Goal: Transaction & Acquisition: Obtain resource

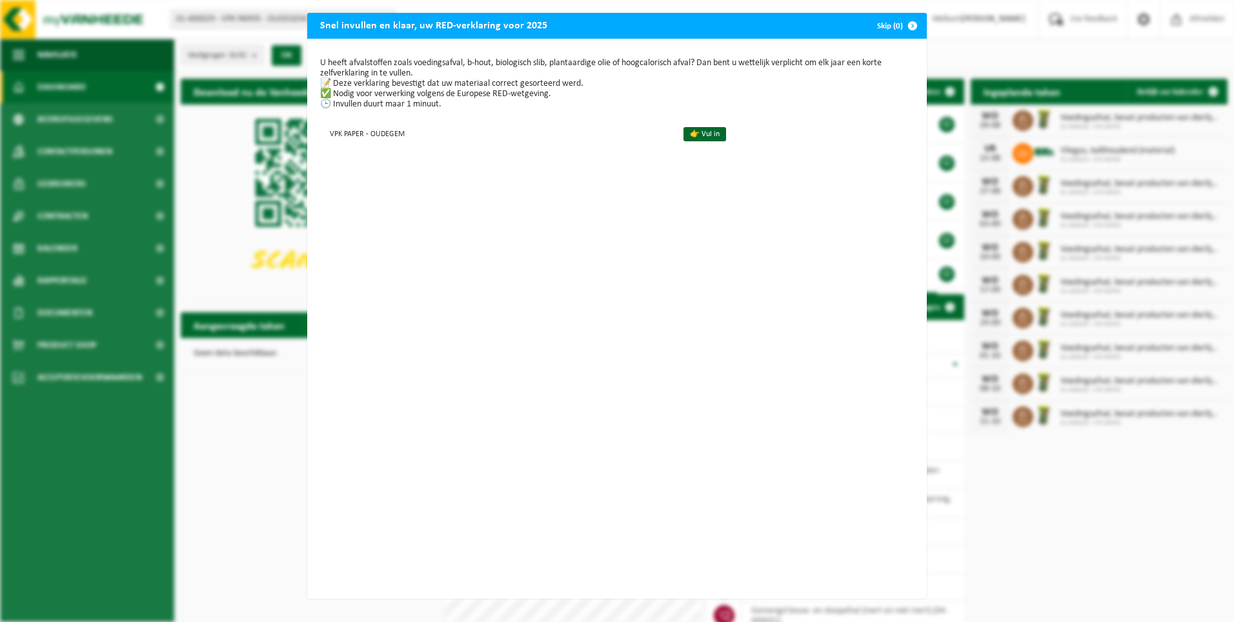
click at [905, 26] on span "button" at bounding box center [913, 26] width 26 height 26
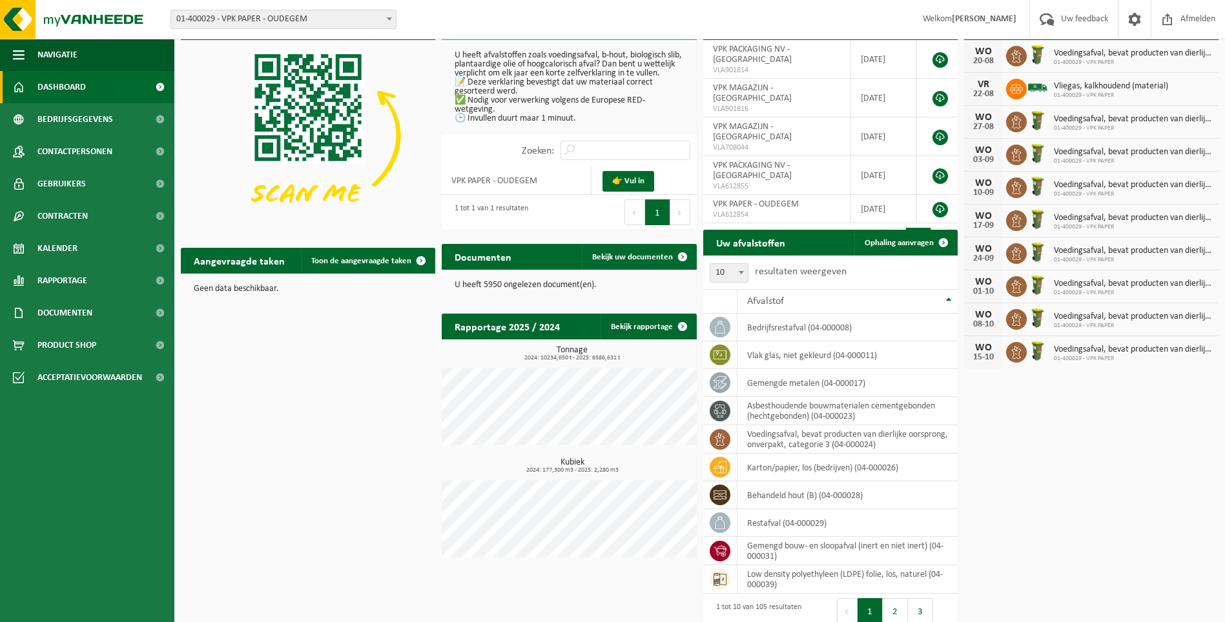
scroll to position [103, 0]
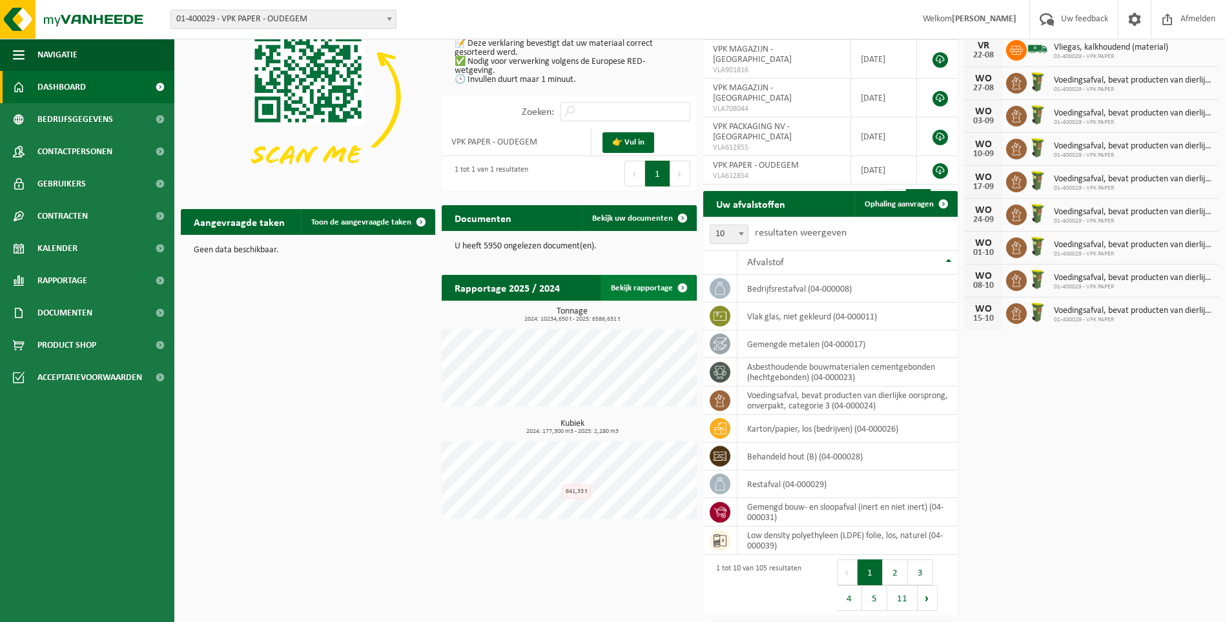
click at [651, 289] on link "Bekijk rapportage" at bounding box center [647, 288] width 95 height 26
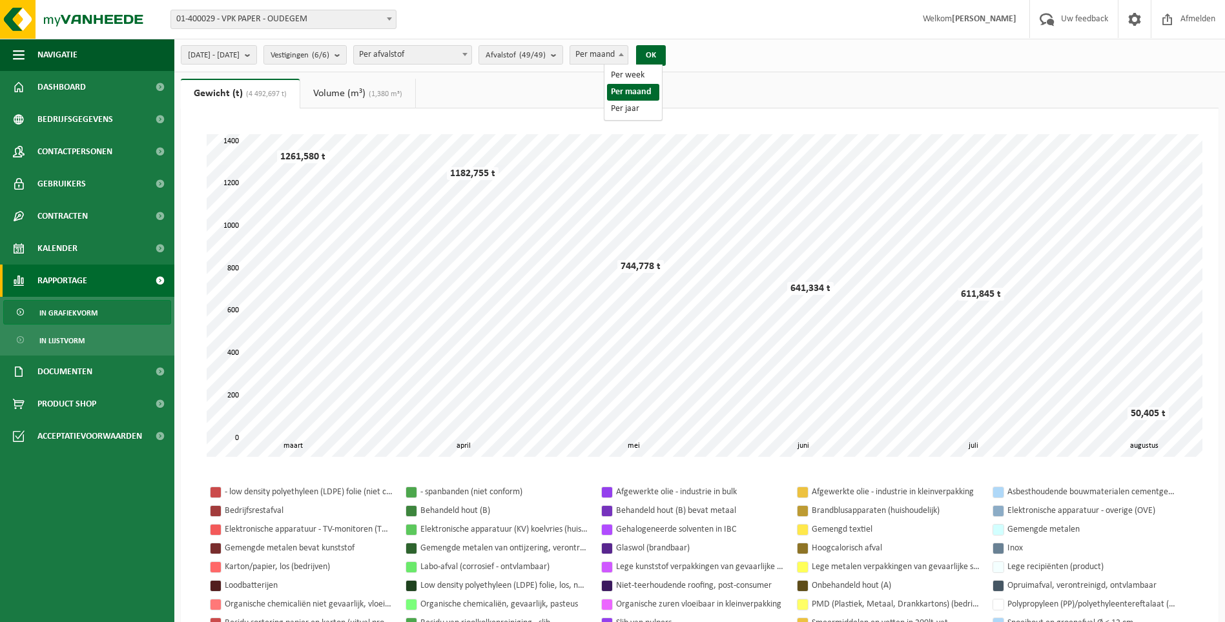
click at [628, 57] on span at bounding box center [621, 54] width 13 height 17
select select "3"
click at [666, 54] on button "OK" at bounding box center [651, 55] width 30 height 21
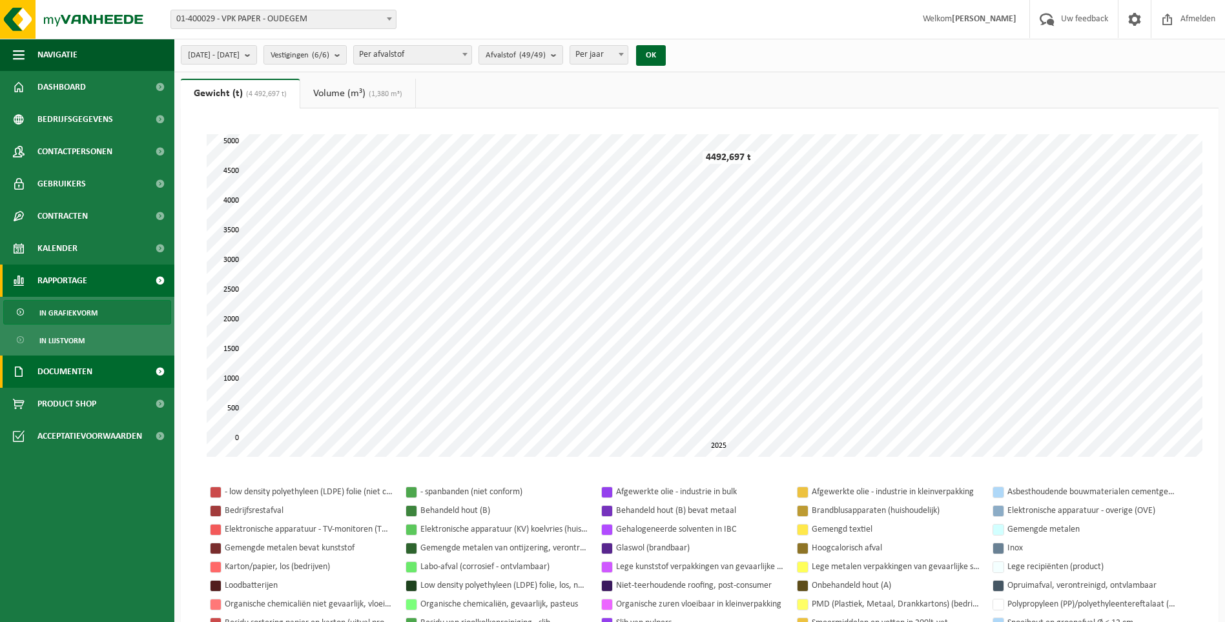
click at [72, 370] on span "Documenten" at bounding box center [64, 372] width 55 height 32
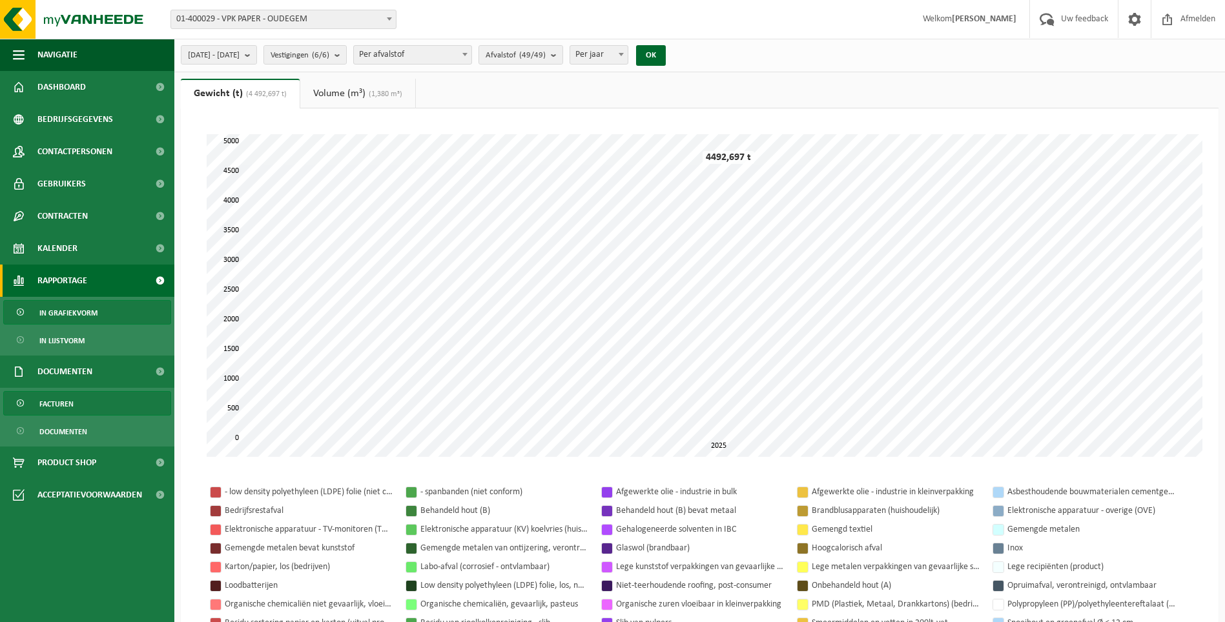
click at [68, 404] on span "Facturen" at bounding box center [56, 404] width 34 height 25
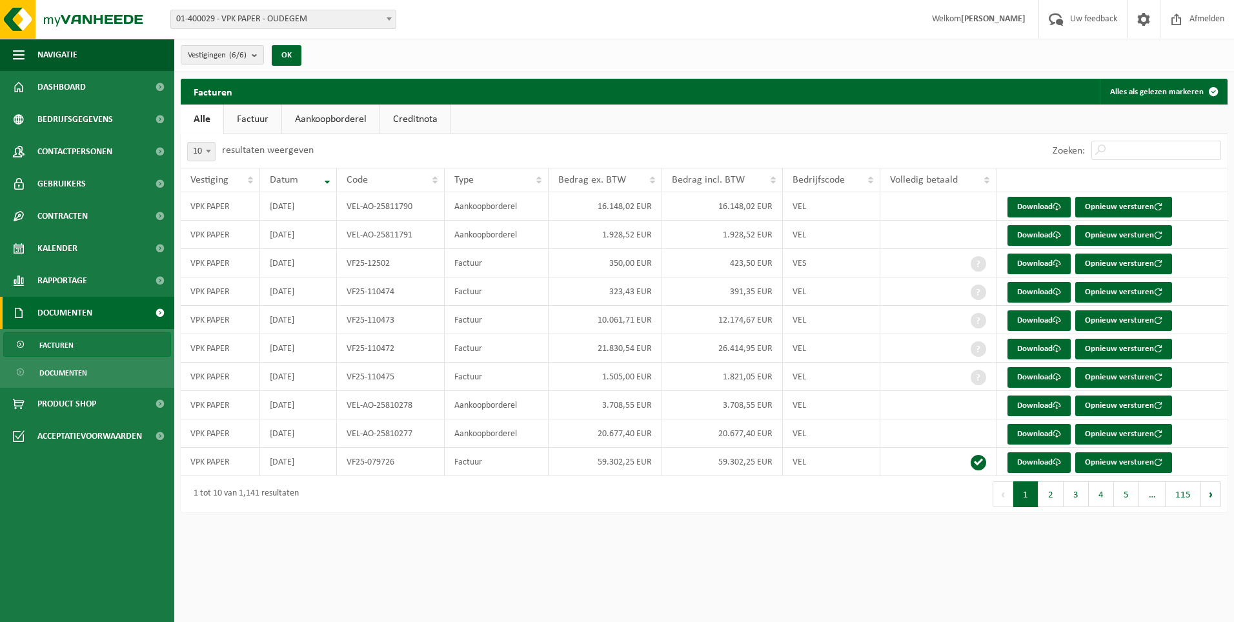
click at [261, 118] on link "Factuur" at bounding box center [252, 120] width 57 height 30
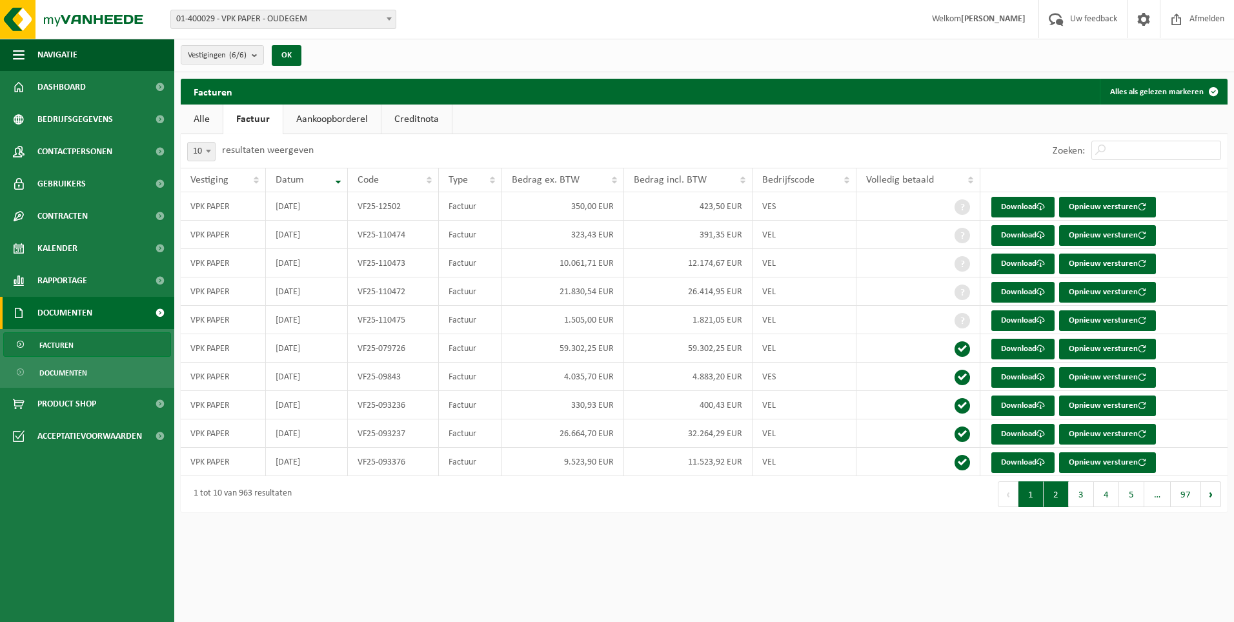
click at [1058, 500] on button "2" at bounding box center [1056, 495] width 25 height 26
click at [1127, 493] on button "5" at bounding box center [1131, 495] width 25 height 26
click at [1209, 497] on button "Volgende" at bounding box center [1211, 495] width 20 height 26
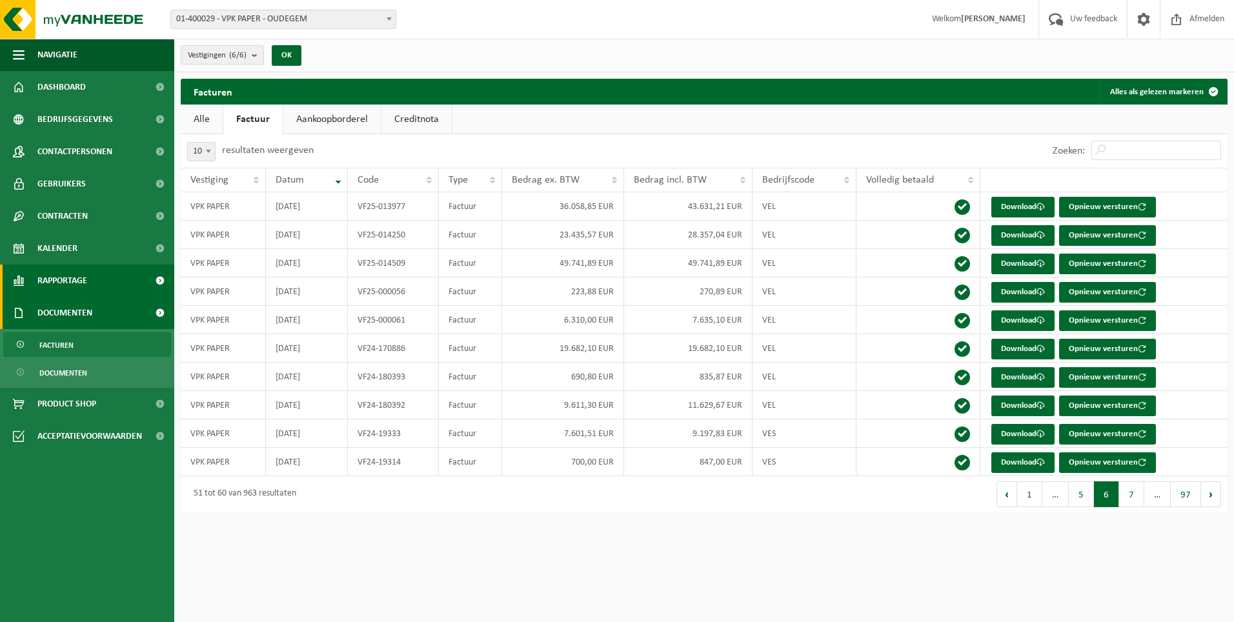
click at [72, 281] on span "Rapportage" at bounding box center [62, 281] width 50 height 32
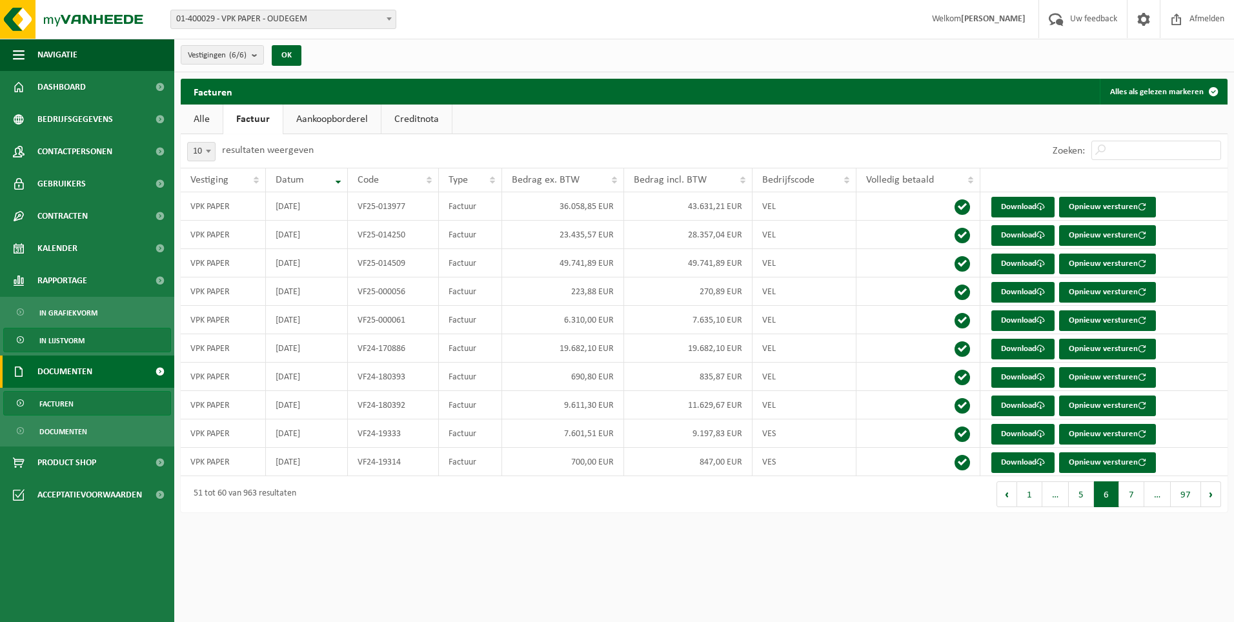
click at [72, 339] on span "In lijstvorm" at bounding box center [61, 341] width 45 height 25
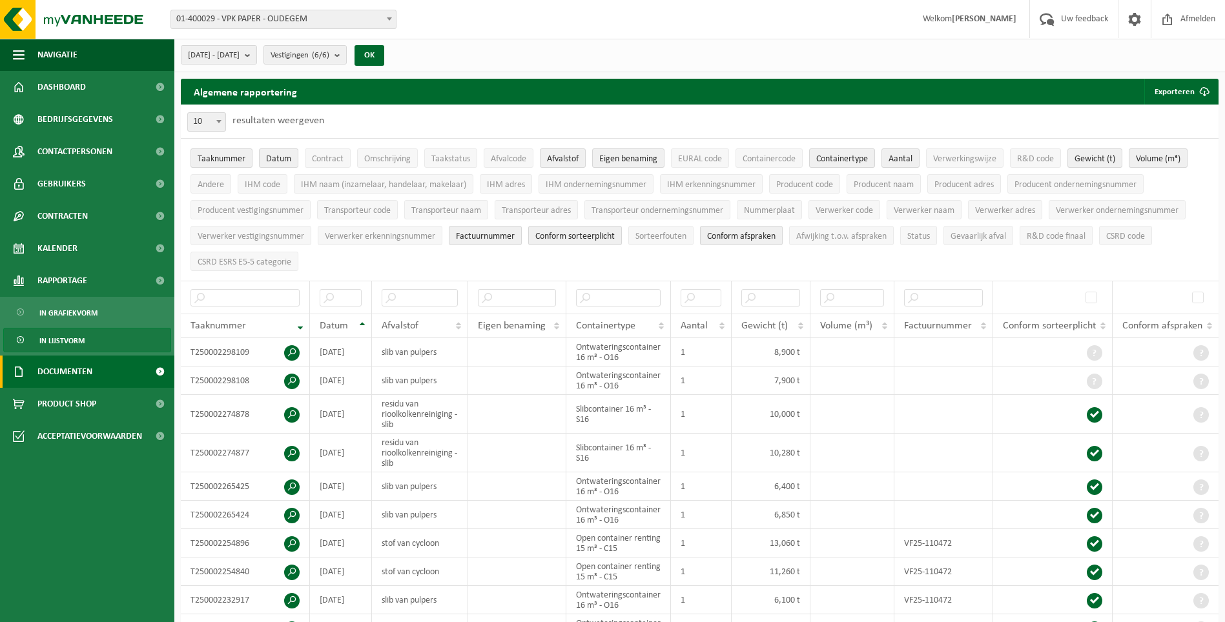
click at [57, 370] on span "Documenten" at bounding box center [64, 372] width 55 height 32
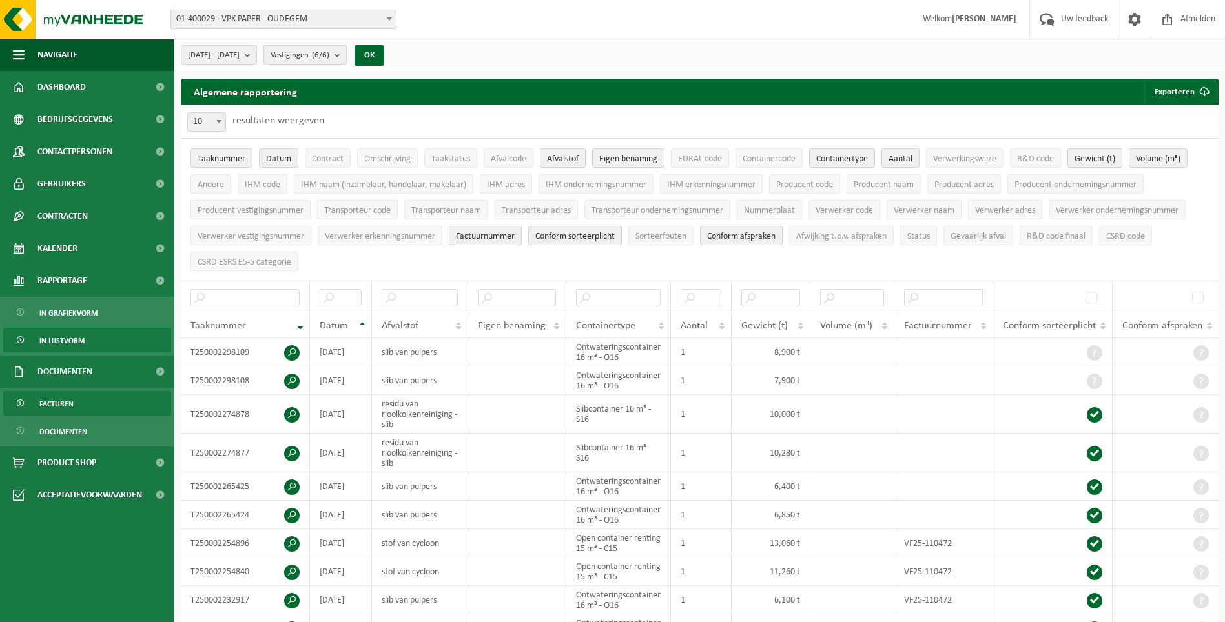
click at [62, 402] on span "Facturen" at bounding box center [56, 404] width 34 height 25
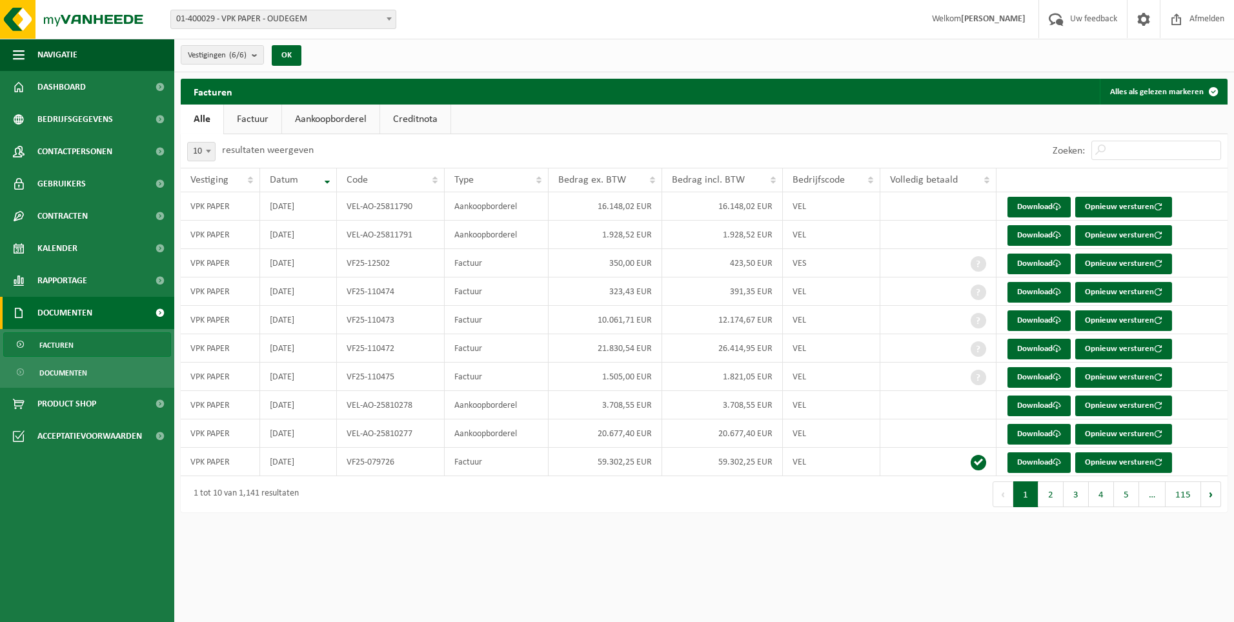
click at [260, 122] on link "Factuur" at bounding box center [252, 120] width 57 height 30
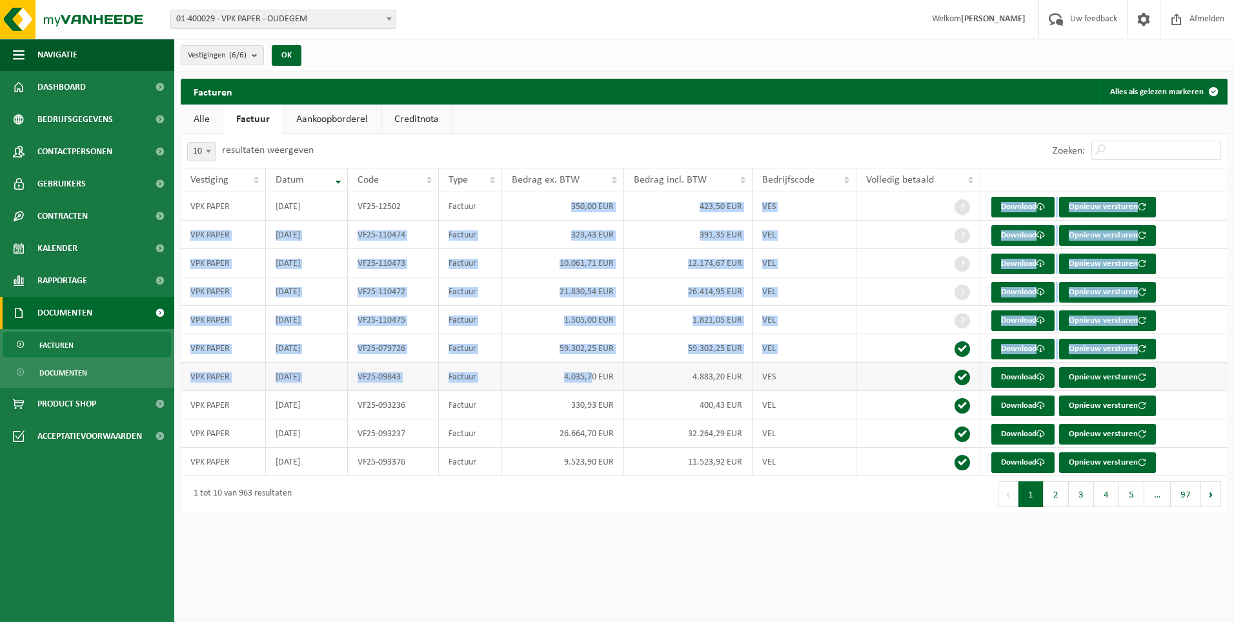
drag, startPoint x: 566, startPoint y: 207, endPoint x: 593, endPoint y: 365, distance: 161.1
click at [593, 365] on tbody "VPK PAPER [DATE] VF25-12502 Factuur 350,00 EUR 423,50 EUR VES Download Opnieuw …" at bounding box center [704, 334] width 1047 height 284
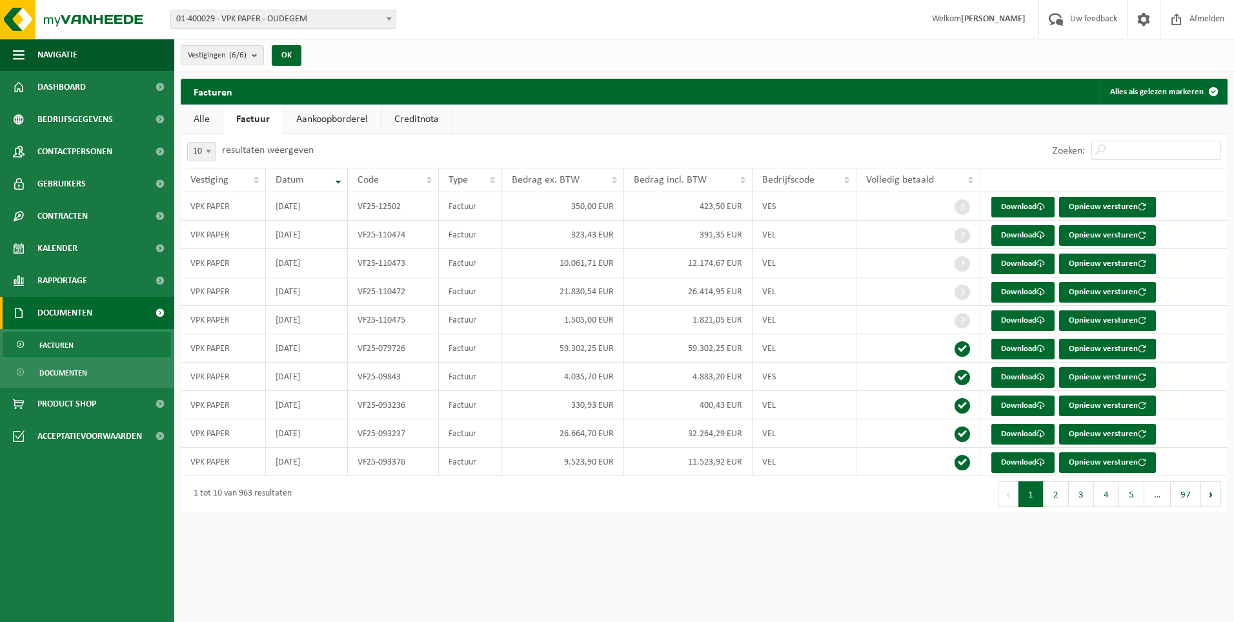
click at [592, 518] on div "Facturen Alles als gelezen markeren Even geduld. Door [PERSON_NAME] hoeveelheid…" at bounding box center [704, 299] width 1060 height 440
click at [433, 121] on link "Creditnota" at bounding box center [417, 120] width 70 height 30
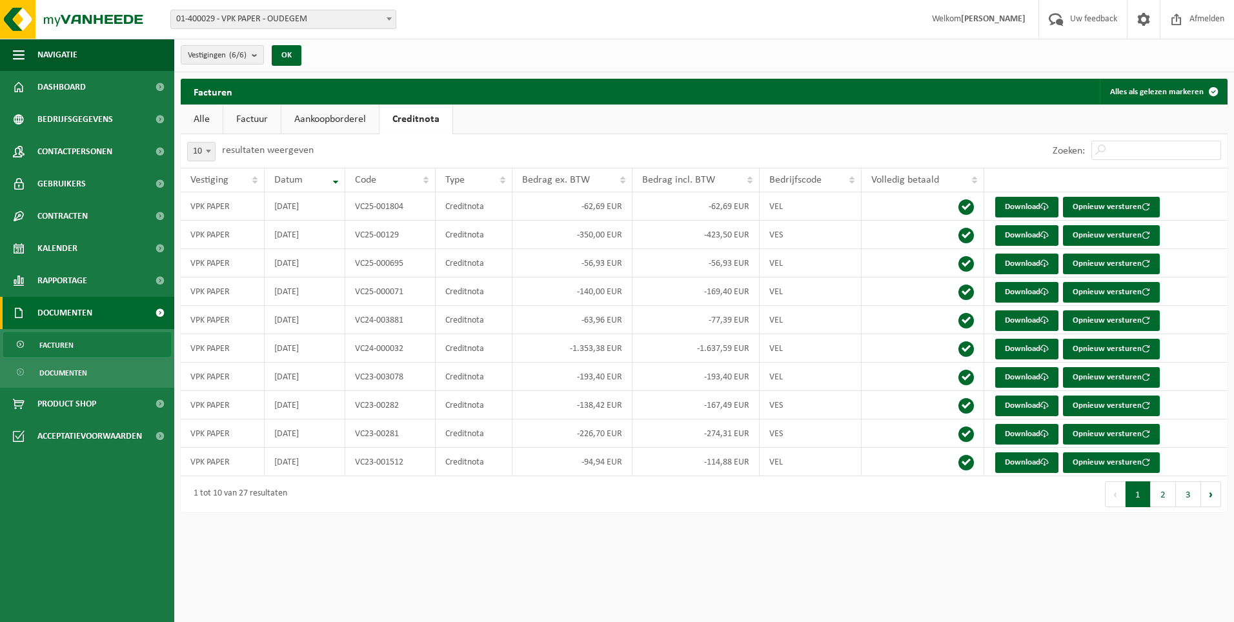
click at [252, 118] on link "Factuur" at bounding box center [251, 120] width 57 height 30
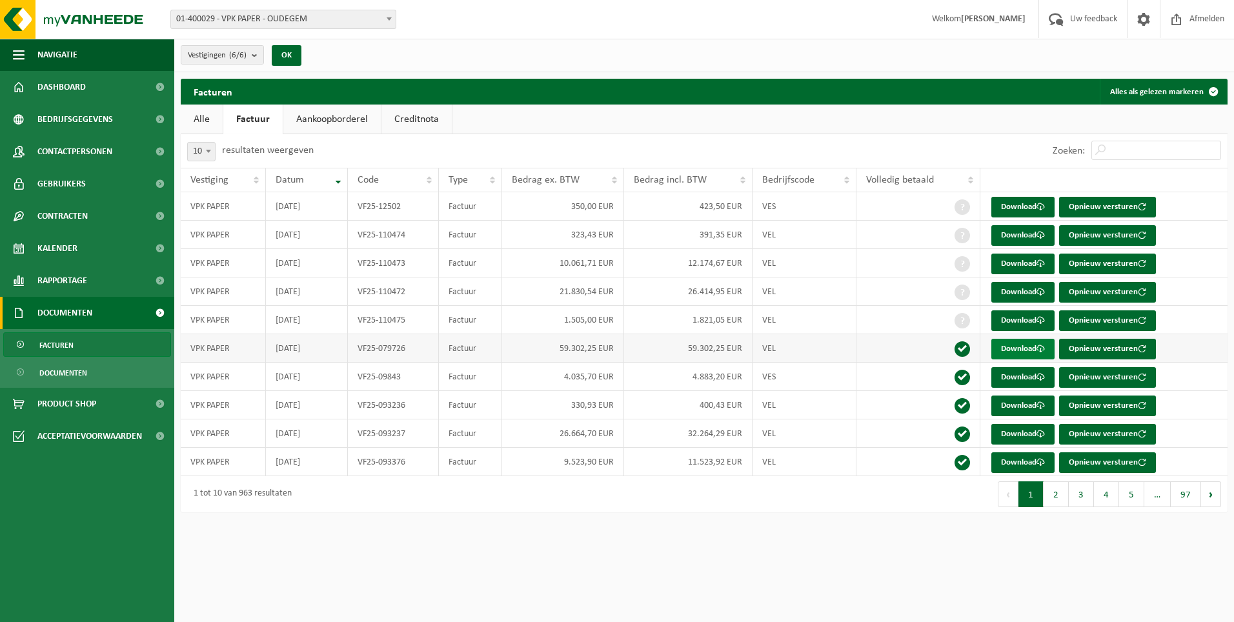
click at [1016, 349] on link "Download" at bounding box center [1023, 349] width 63 height 21
click at [1023, 294] on link "Download" at bounding box center [1023, 292] width 63 height 21
click at [1027, 403] on link "Download" at bounding box center [1023, 406] width 63 height 21
click at [57, 280] on span "Rapportage" at bounding box center [62, 281] width 50 height 32
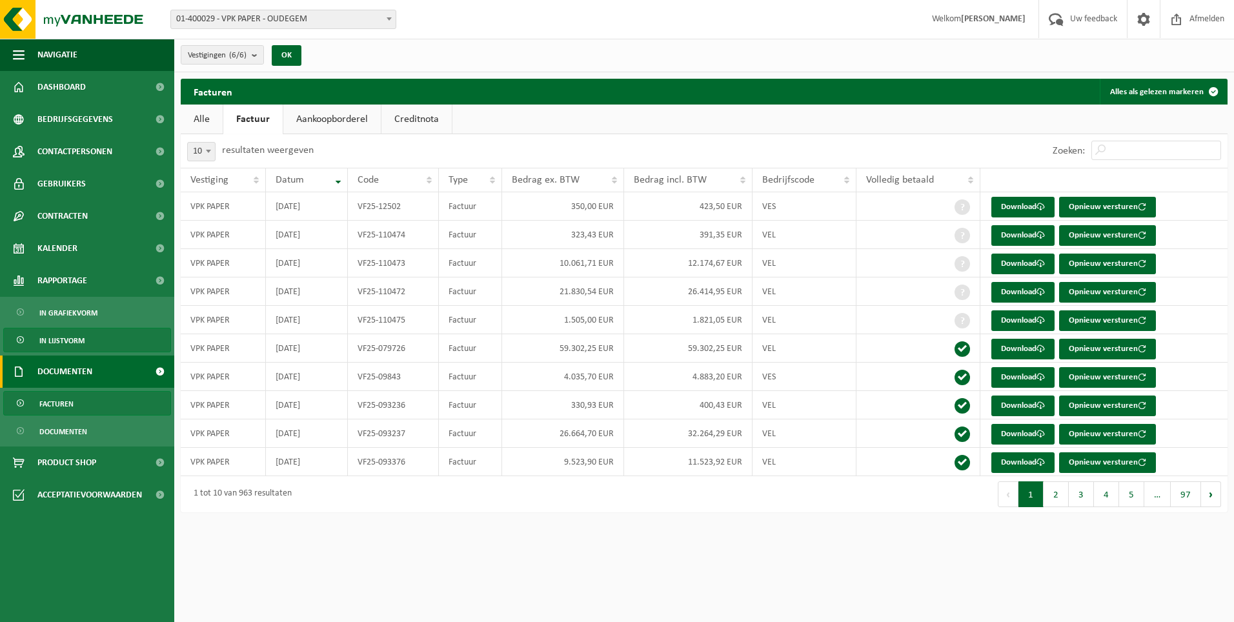
click at [77, 341] on span "In lijstvorm" at bounding box center [61, 341] width 45 height 25
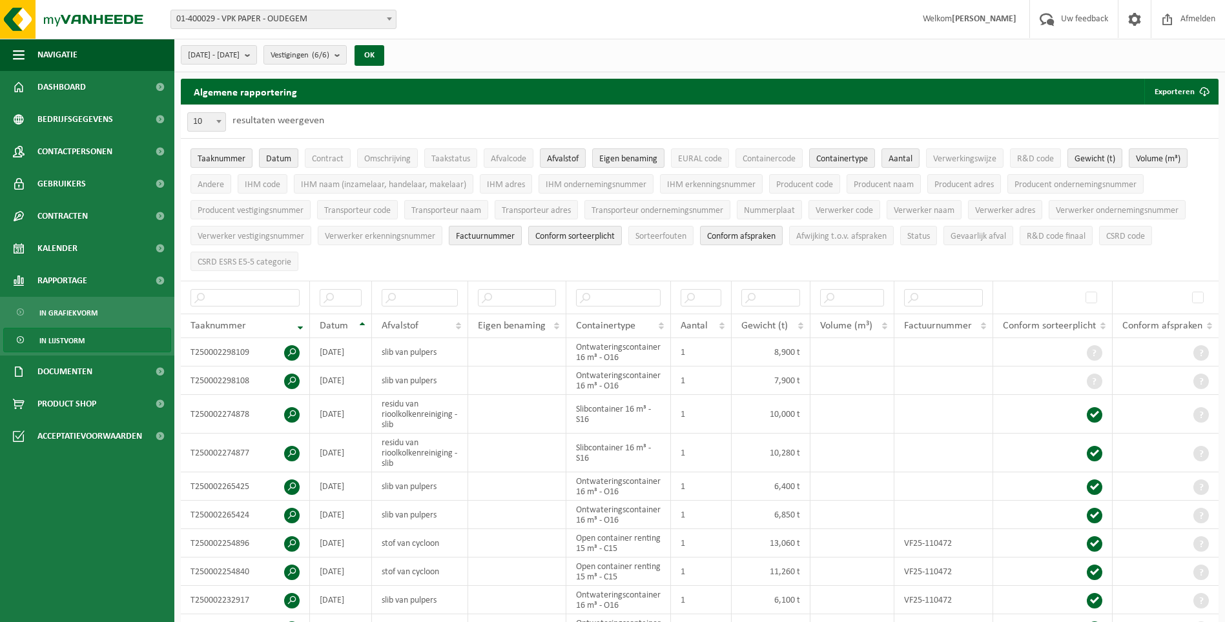
click at [491, 233] on span "Factuurnummer" at bounding box center [485, 237] width 59 height 10
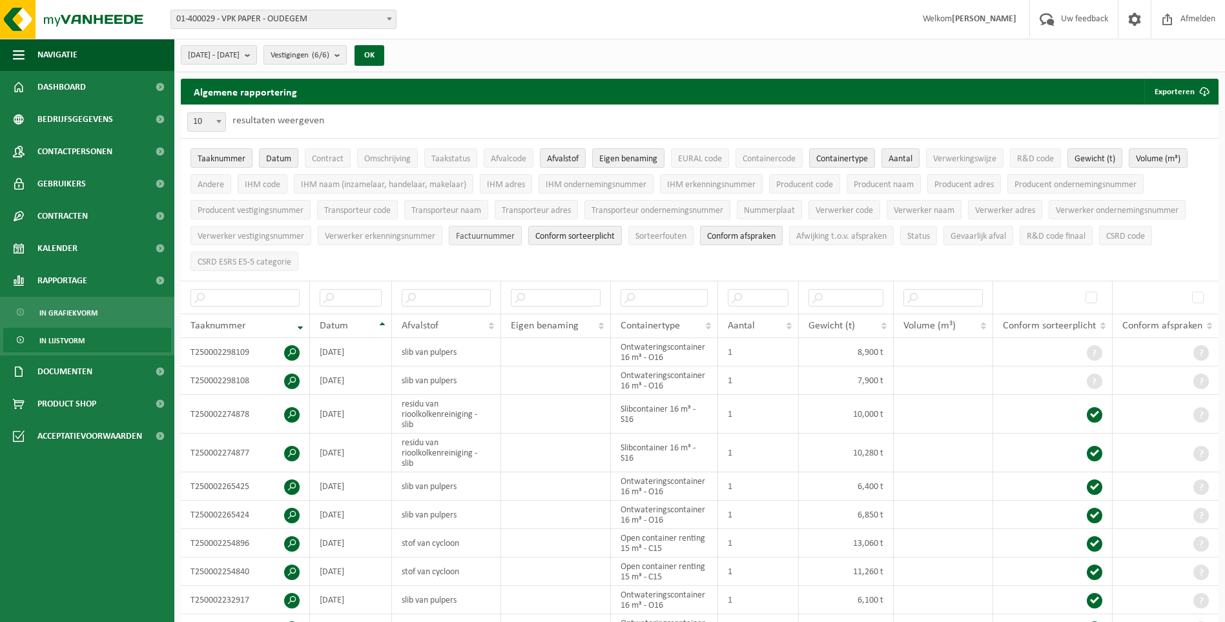
click at [496, 238] on span "Factuurnummer" at bounding box center [485, 237] width 59 height 10
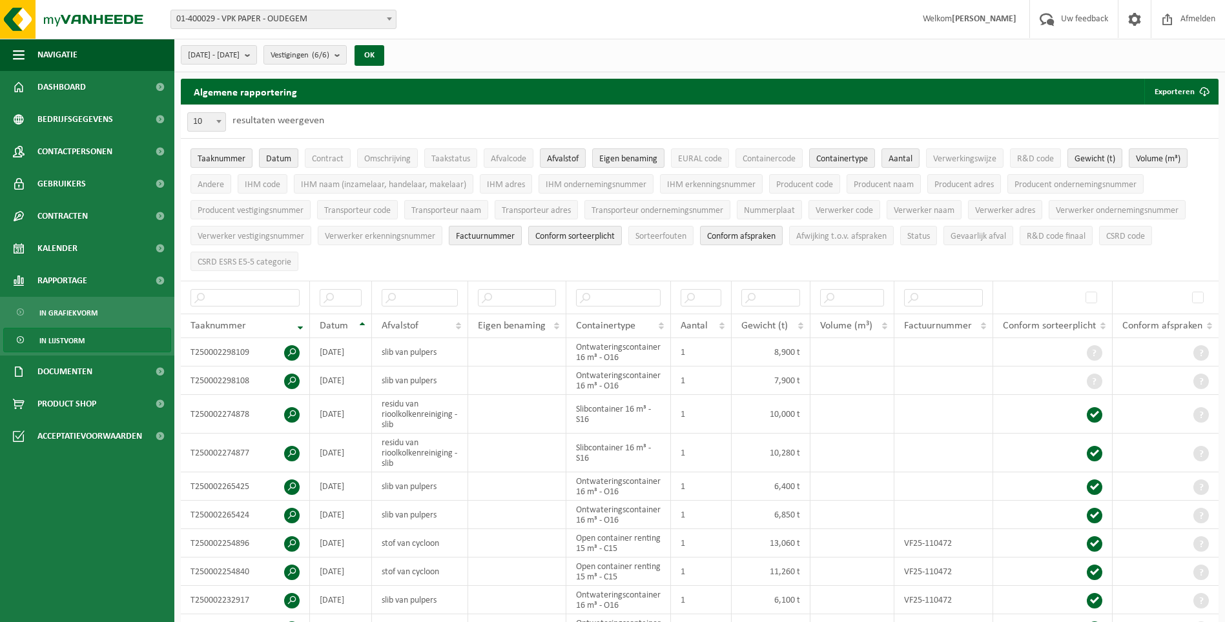
click at [497, 238] on span "Factuurnummer" at bounding box center [485, 237] width 59 height 10
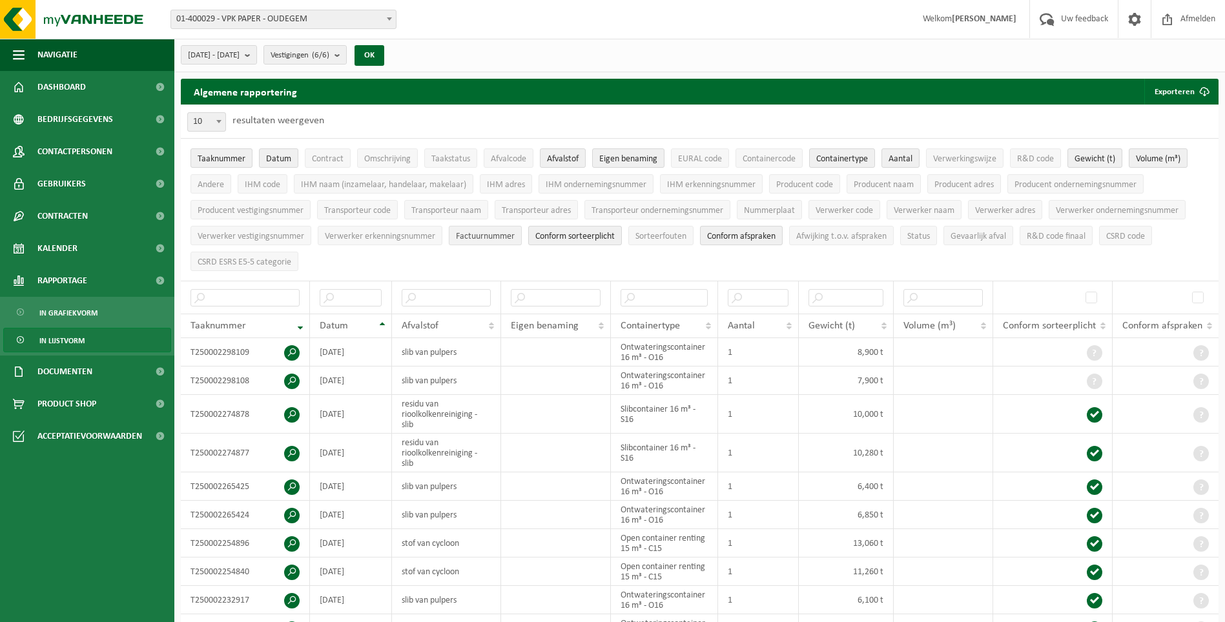
click at [497, 238] on span "Factuurnummer" at bounding box center [485, 237] width 59 height 10
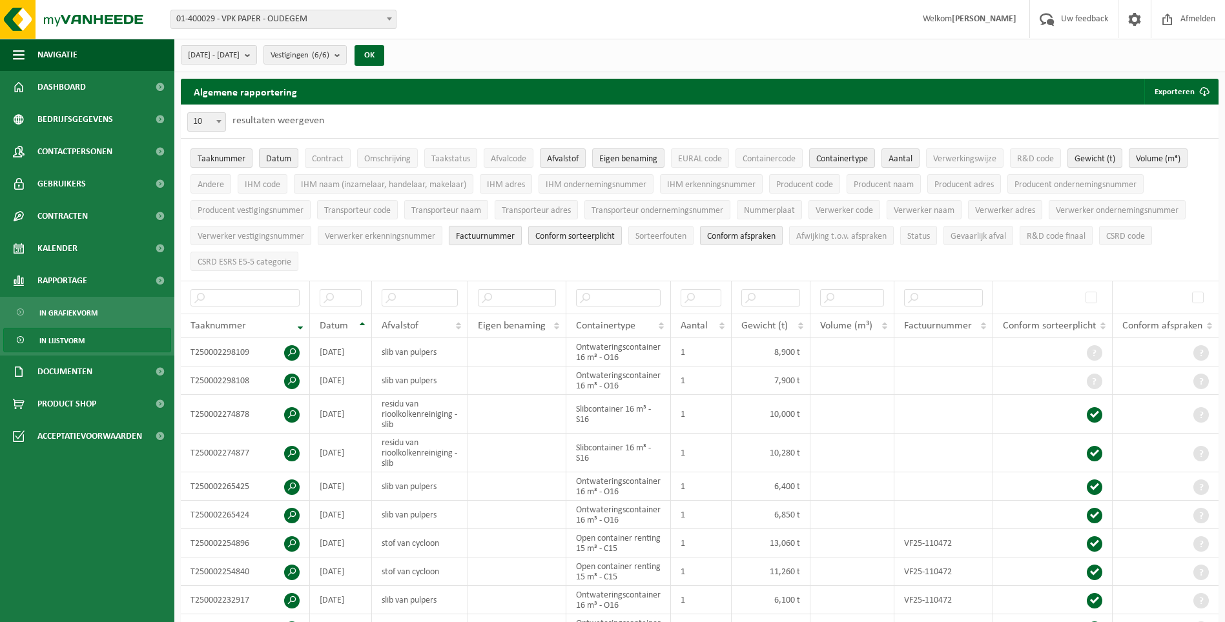
click at [497, 238] on span "Factuurnummer" at bounding box center [485, 237] width 59 height 10
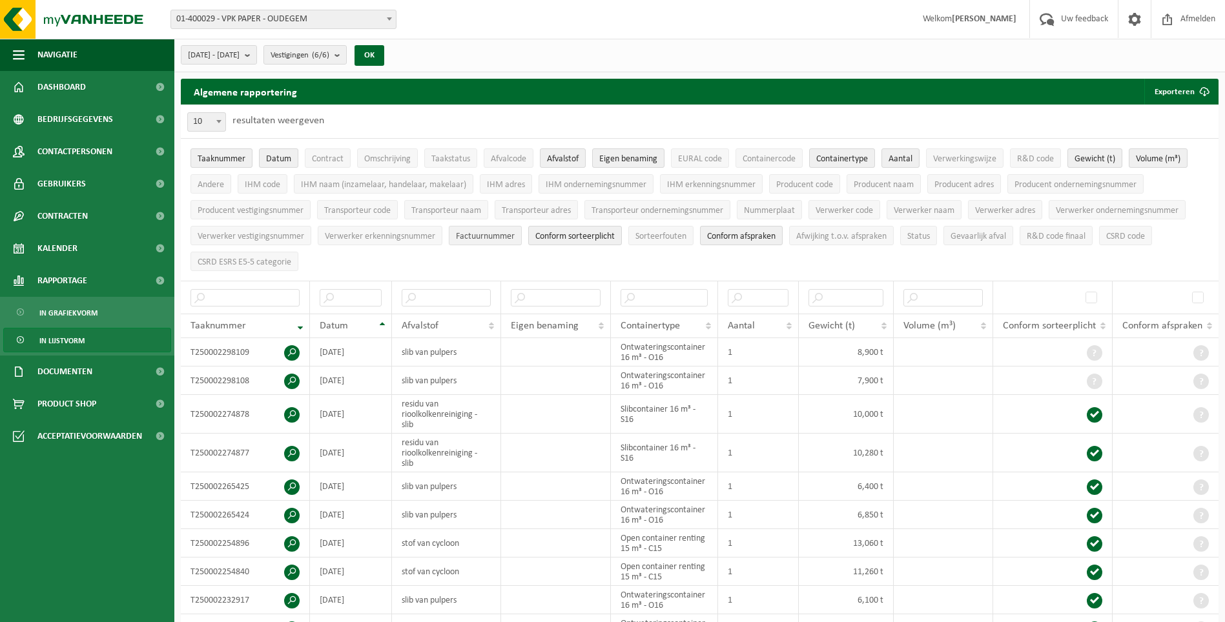
click at [497, 238] on span "Factuurnummer" at bounding box center [485, 237] width 59 height 10
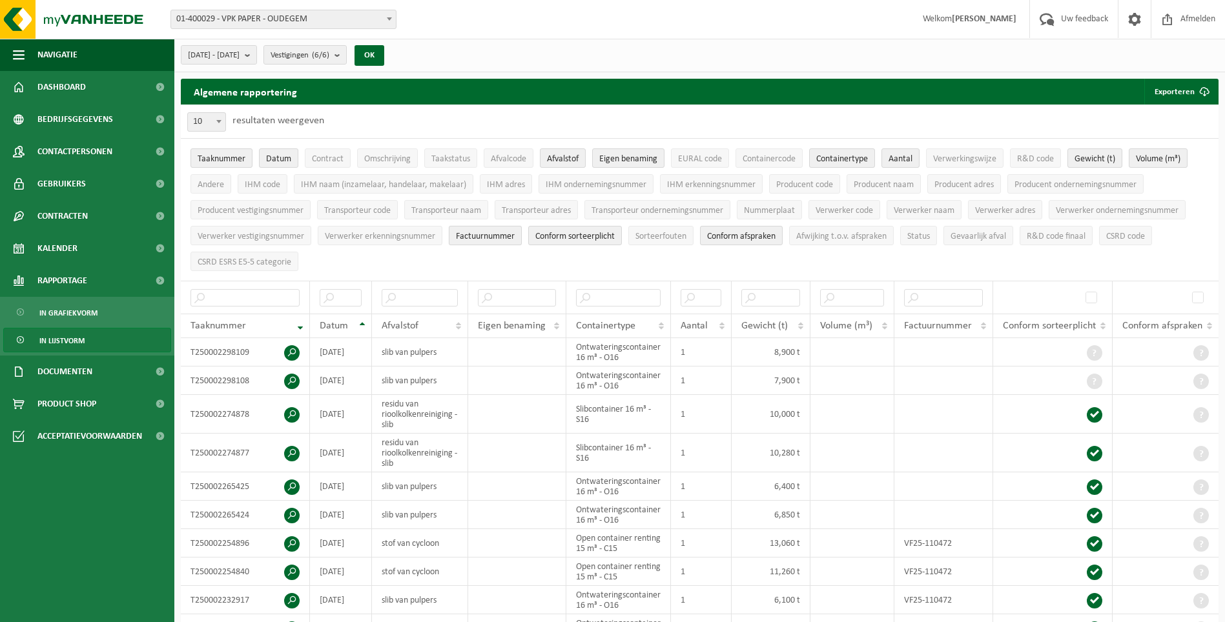
click at [497, 238] on span "Factuurnummer" at bounding box center [485, 237] width 59 height 10
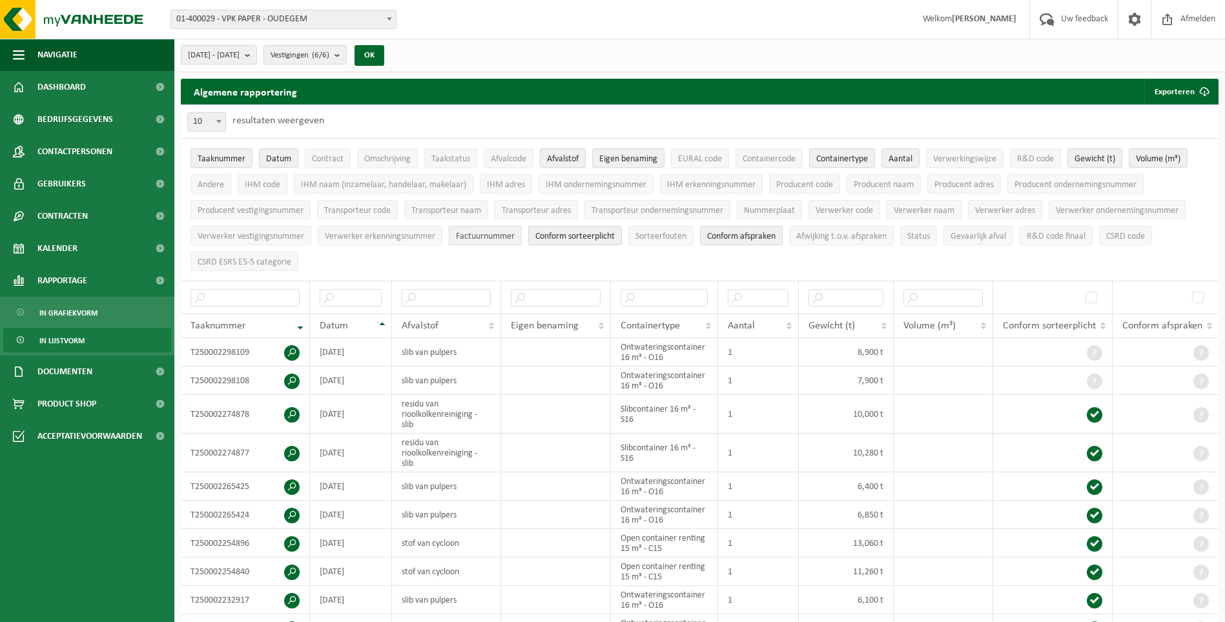
click at [497, 238] on span "Factuurnummer" at bounding box center [485, 237] width 59 height 10
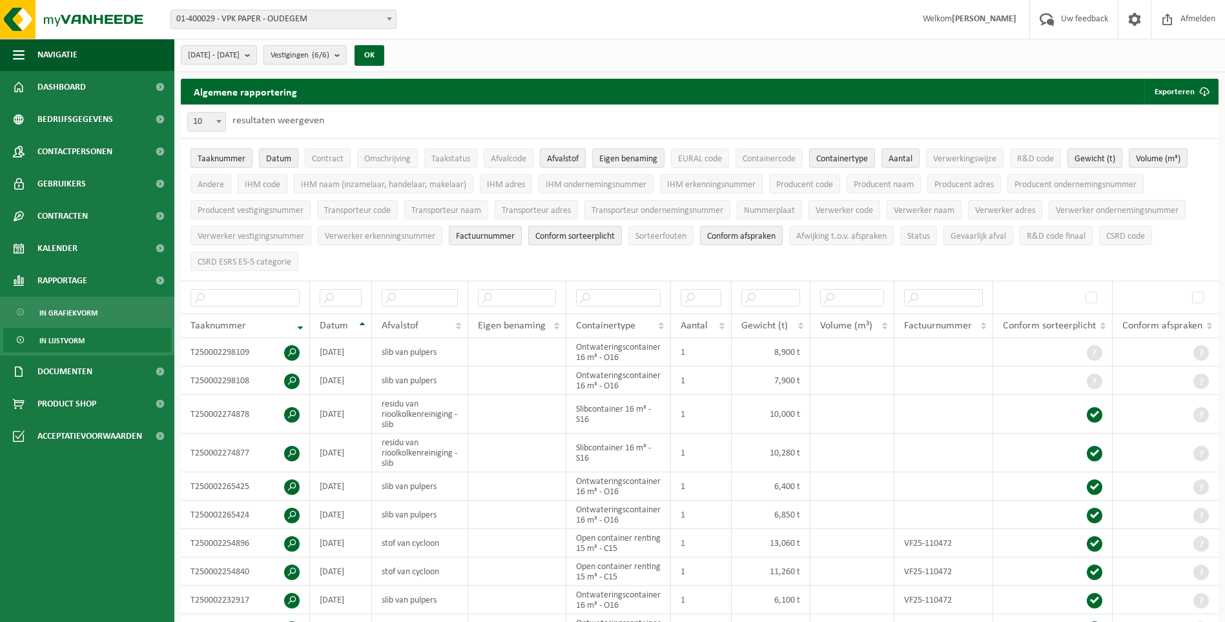
click at [497, 238] on span "Factuurnummer" at bounding box center [485, 237] width 59 height 10
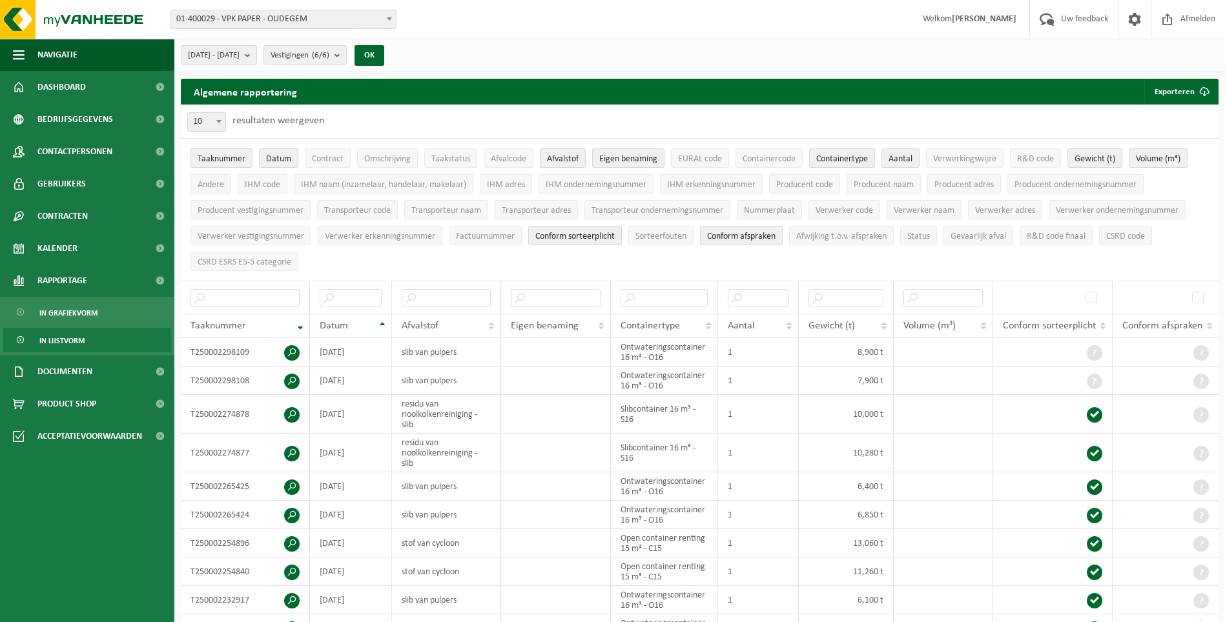
click at [734, 234] on span "Conform afspraken" at bounding box center [741, 237] width 68 height 10
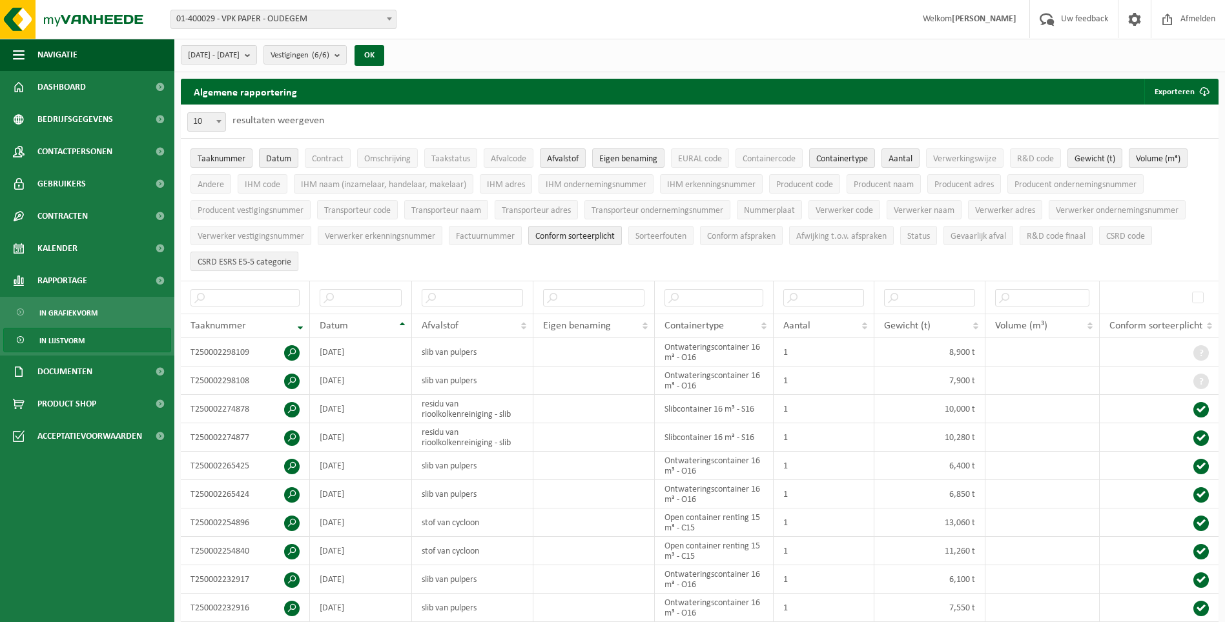
click at [245, 259] on span "CSRD ESRS E5-5 categorie" at bounding box center [245, 263] width 94 height 10
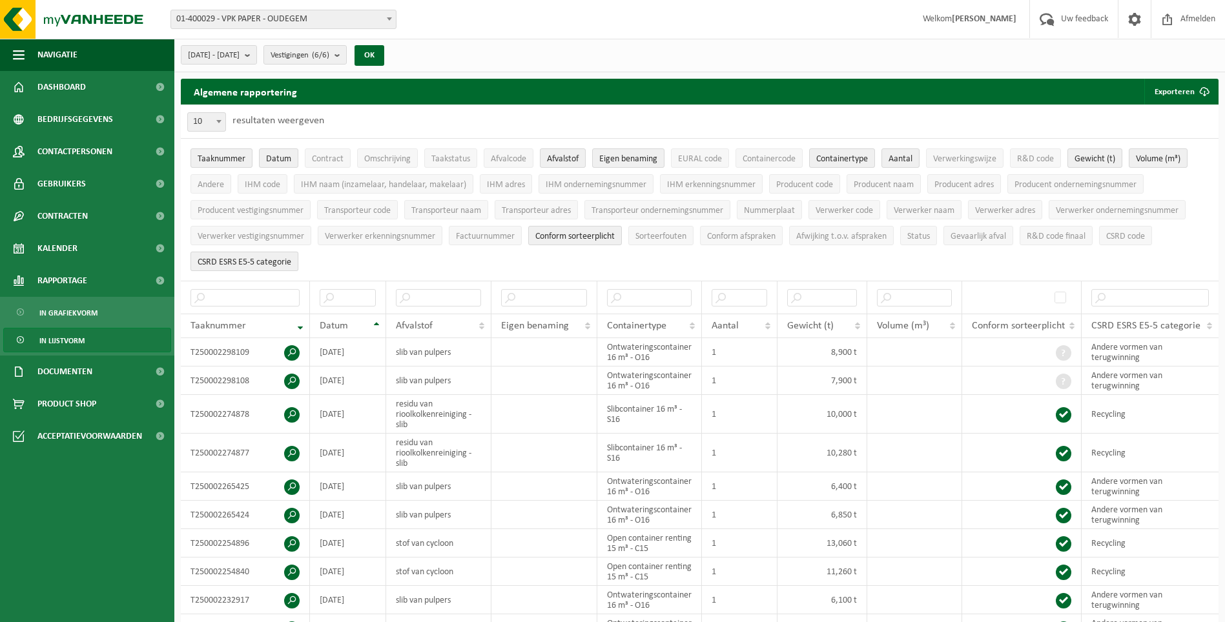
click at [247, 258] on span "CSRD ESRS E5-5 categorie" at bounding box center [245, 263] width 94 height 10
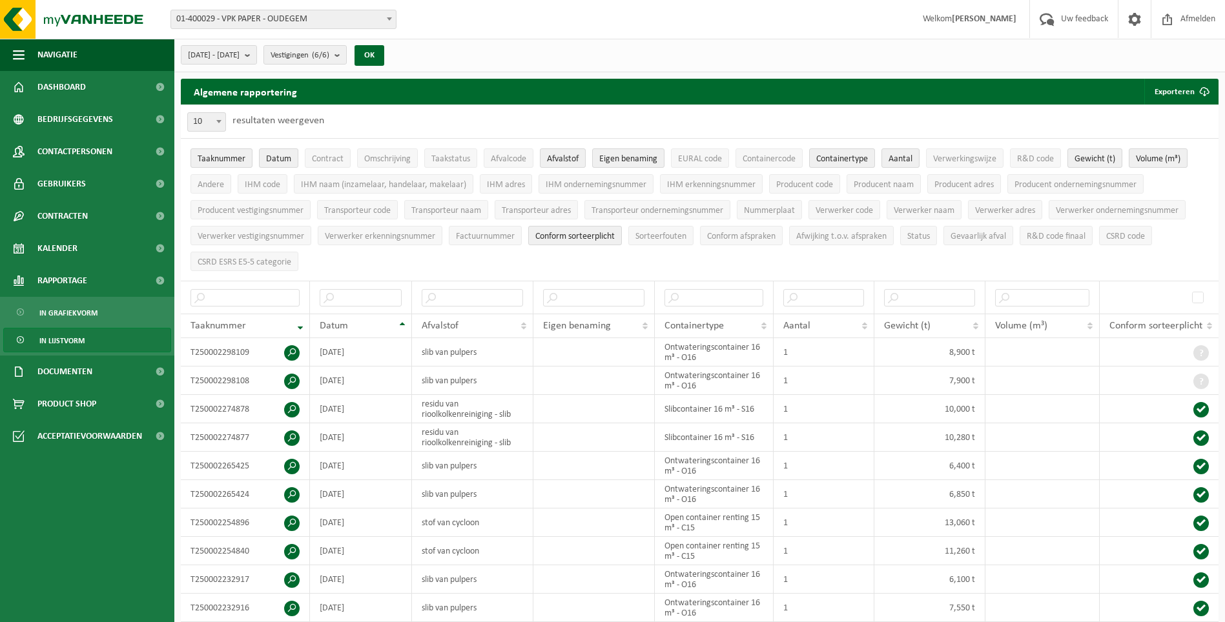
click at [69, 340] on span "In lijstvorm" at bounding box center [61, 341] width 45 height 25
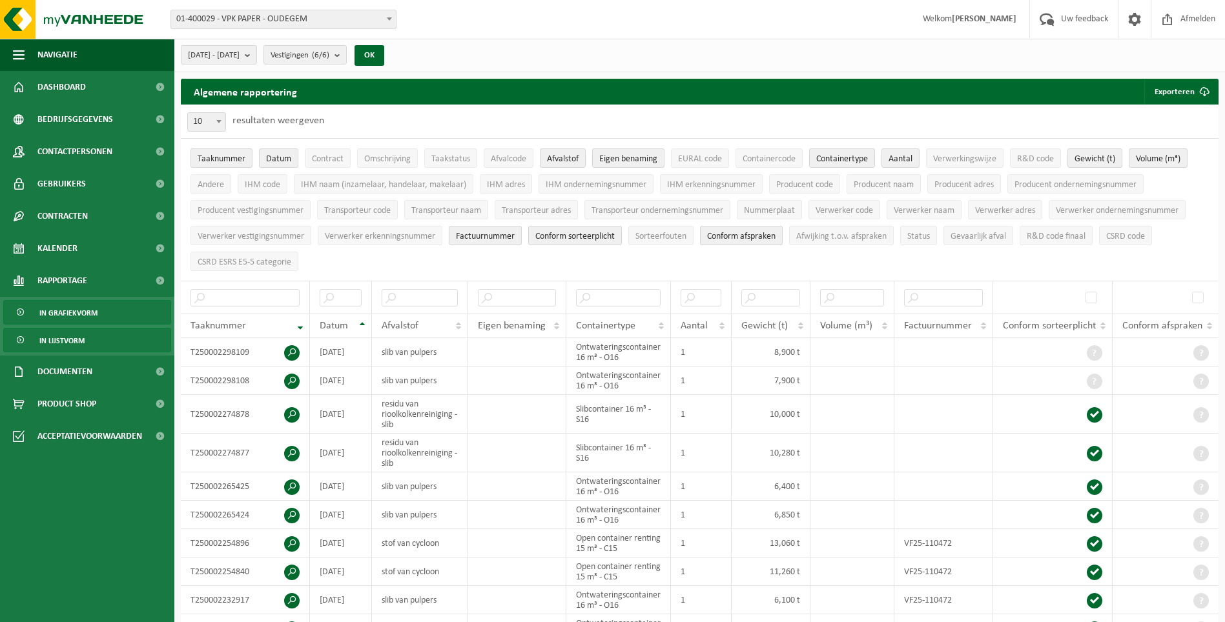
click at [81, 314] on span "In grafiekvorm" at bounding box center [68, 313] width 58 height 25
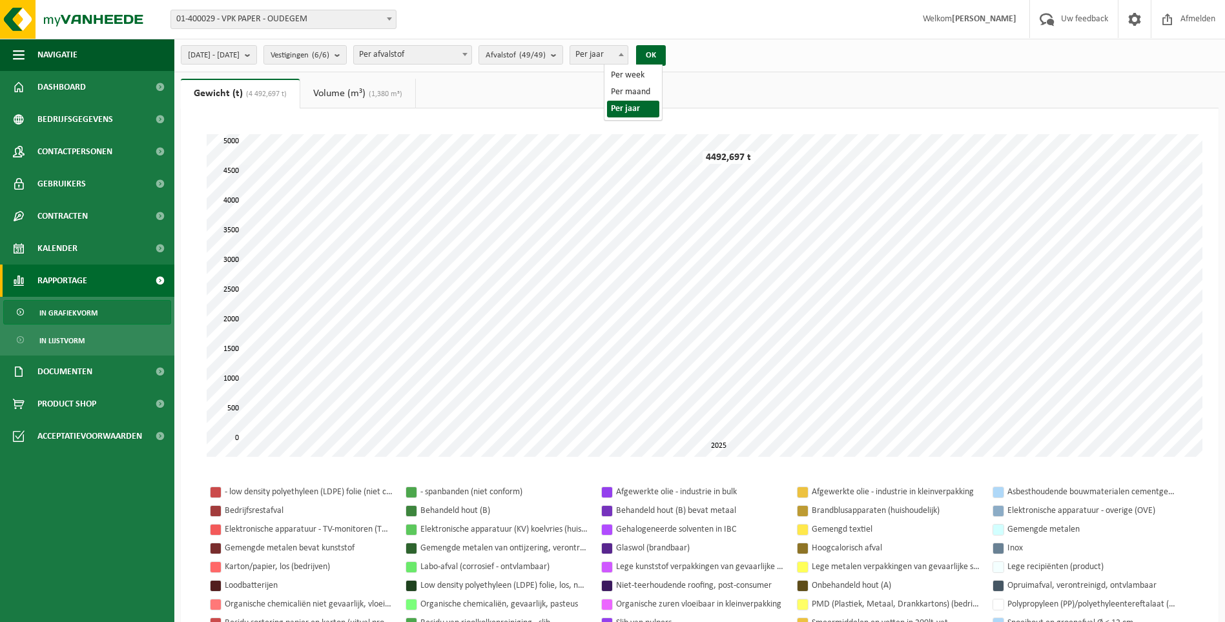
click at [628, 56] on span at bounding box center [621, 54] width 13 height 17
click at [256, 56] on b "submit" at bounding box center [251, 55] width 12 height 18
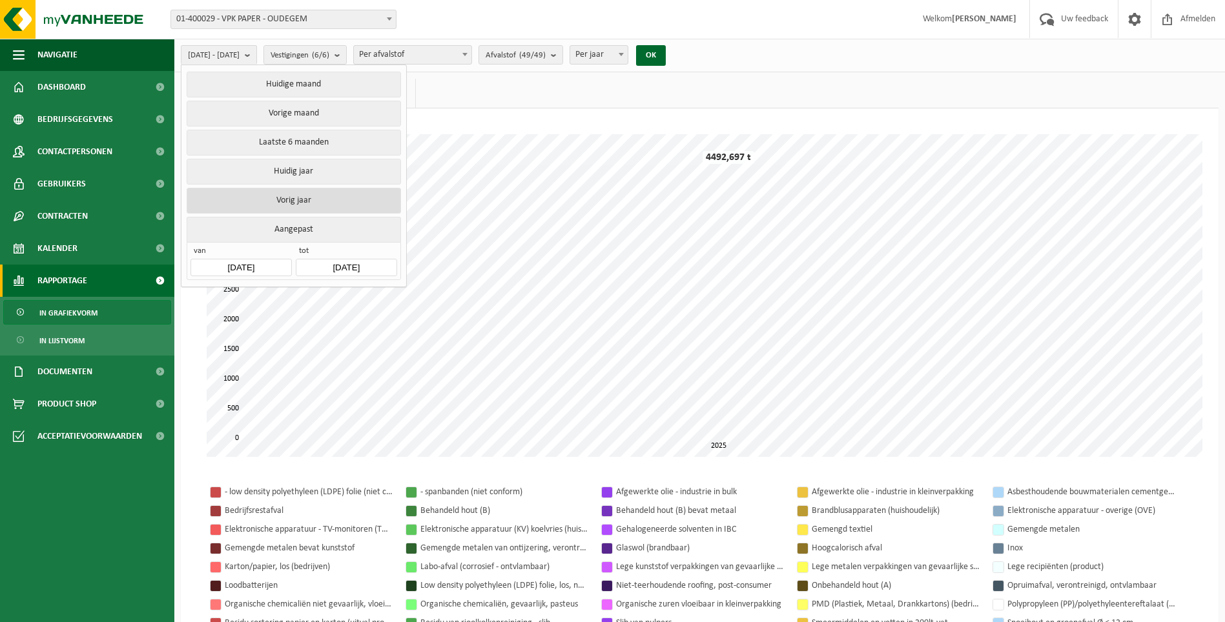
click at [289, 194] on button "Vorig jaar" at bounding box center [294, 201] width 214 height 26
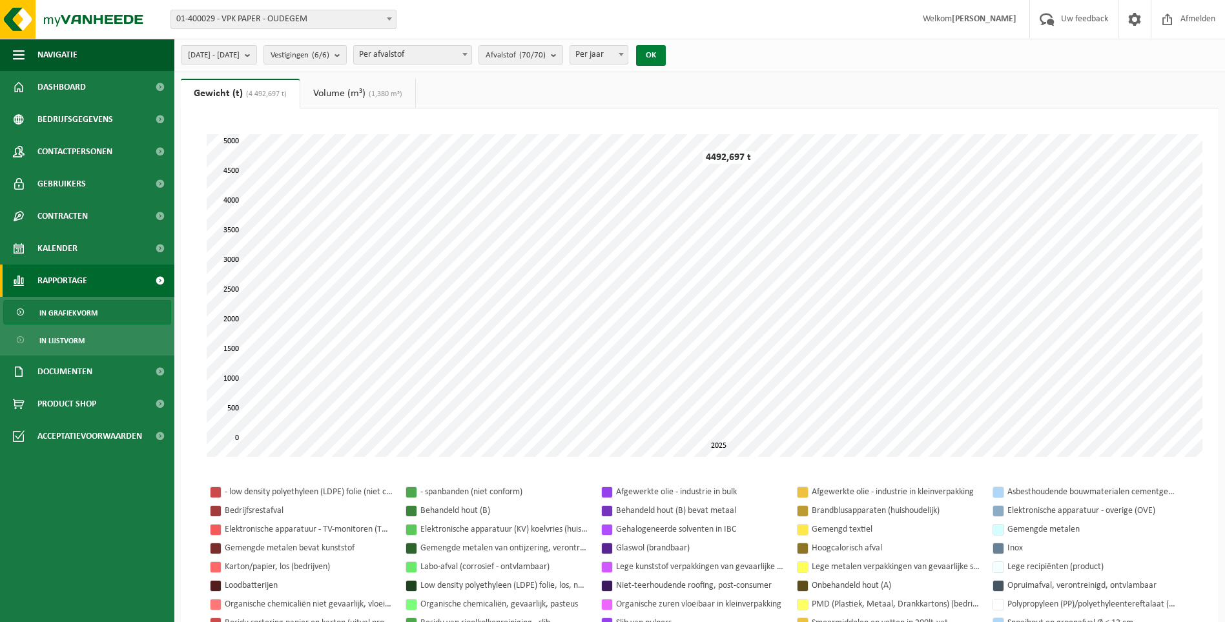
click at [666, 55] on button "OK" at bounding box center [651, 55] width 30 height 21
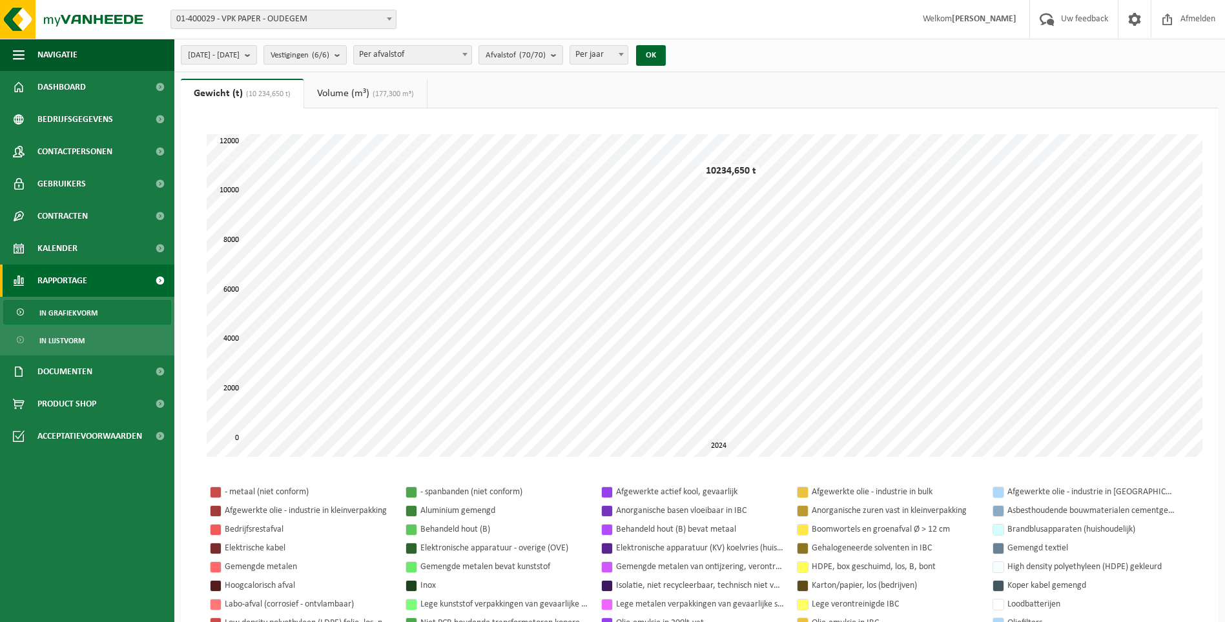
click at [256, 55] on b "submit" at bounding box center [251, 55] width 12 height 18
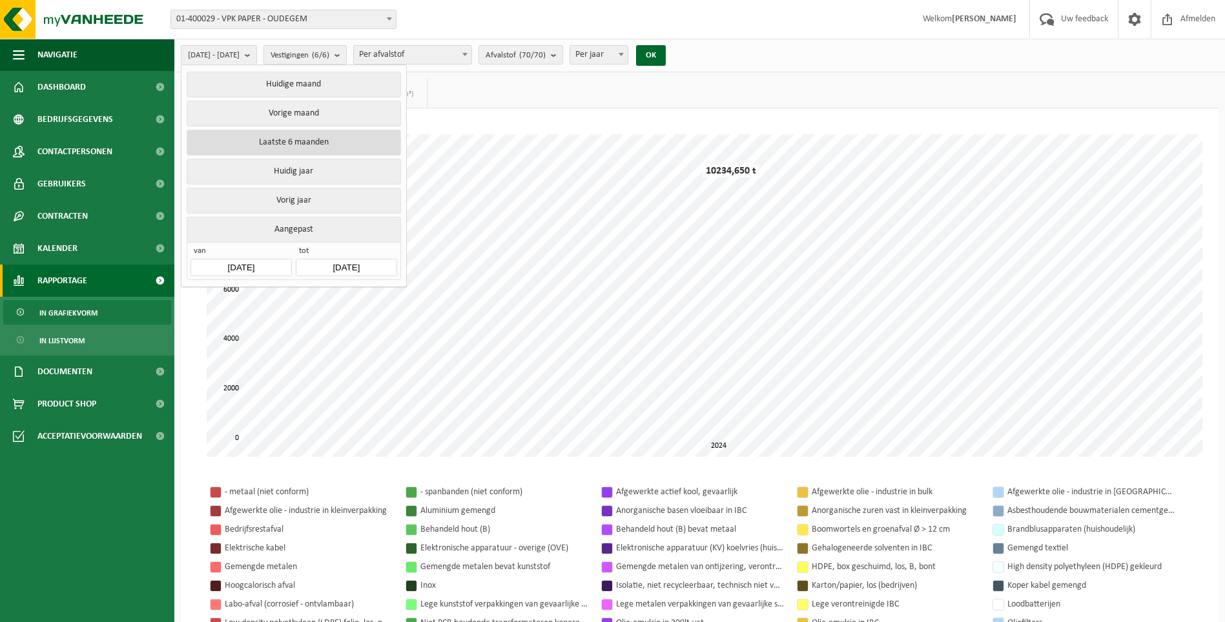
click at [300, 140] on button "Laatste 6 maanden" at bounding box center [294, 143] width 214 height 26
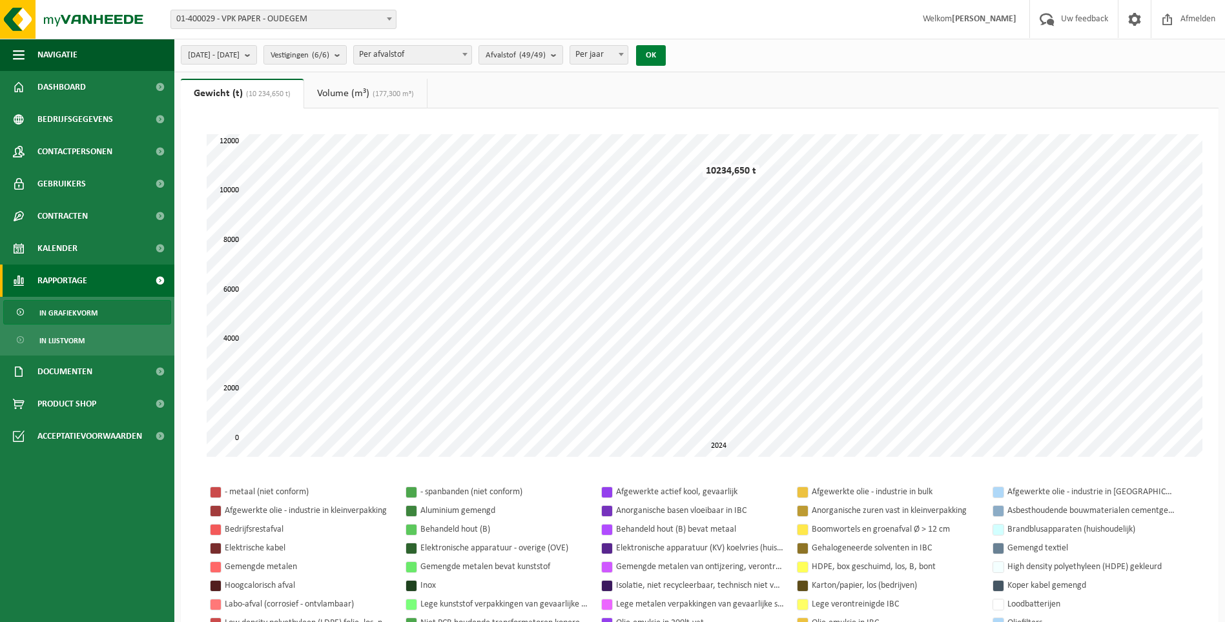
click at [666, 55] on button "OK" at bounding box center [651, 55] width 30 height 21
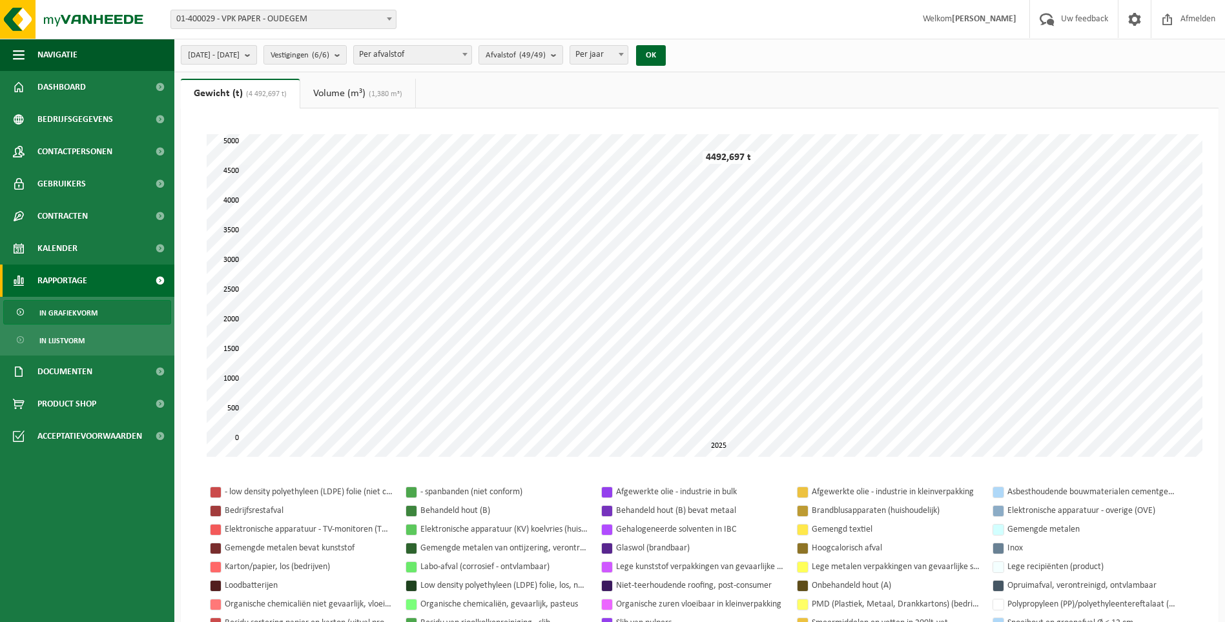
click at [256, 57] on b "submit" at bounding box center [251, 55] width 12 height 18
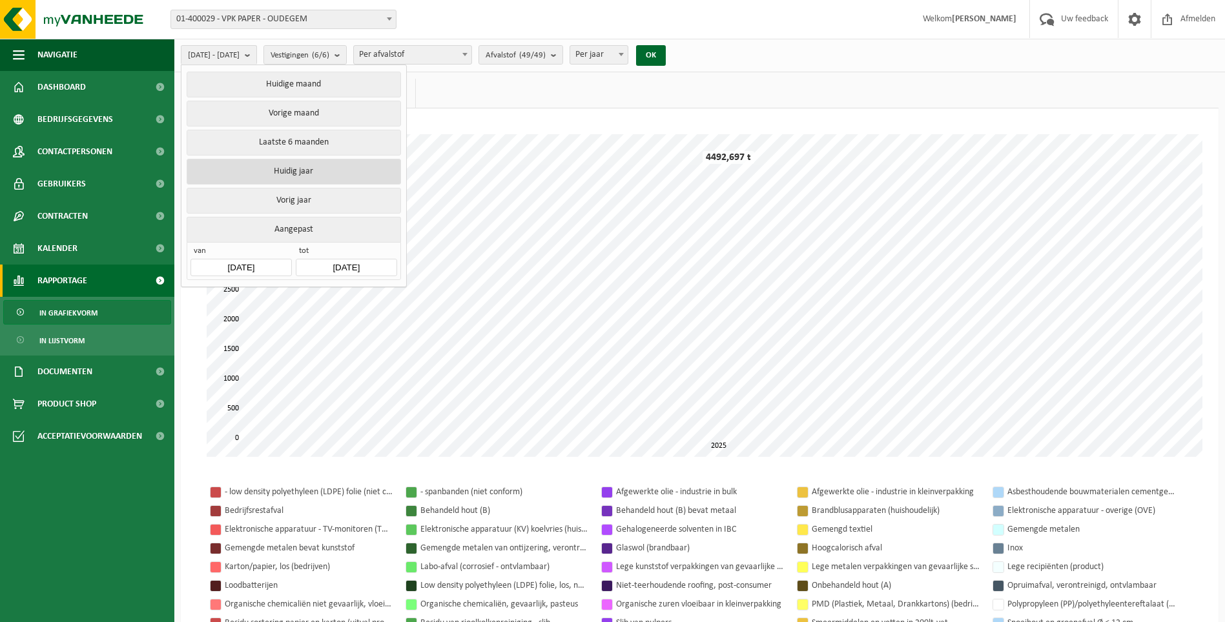
click at [294, 166] on button "Huidig jaar" at bounding box center [294, 172] width 214 height 26
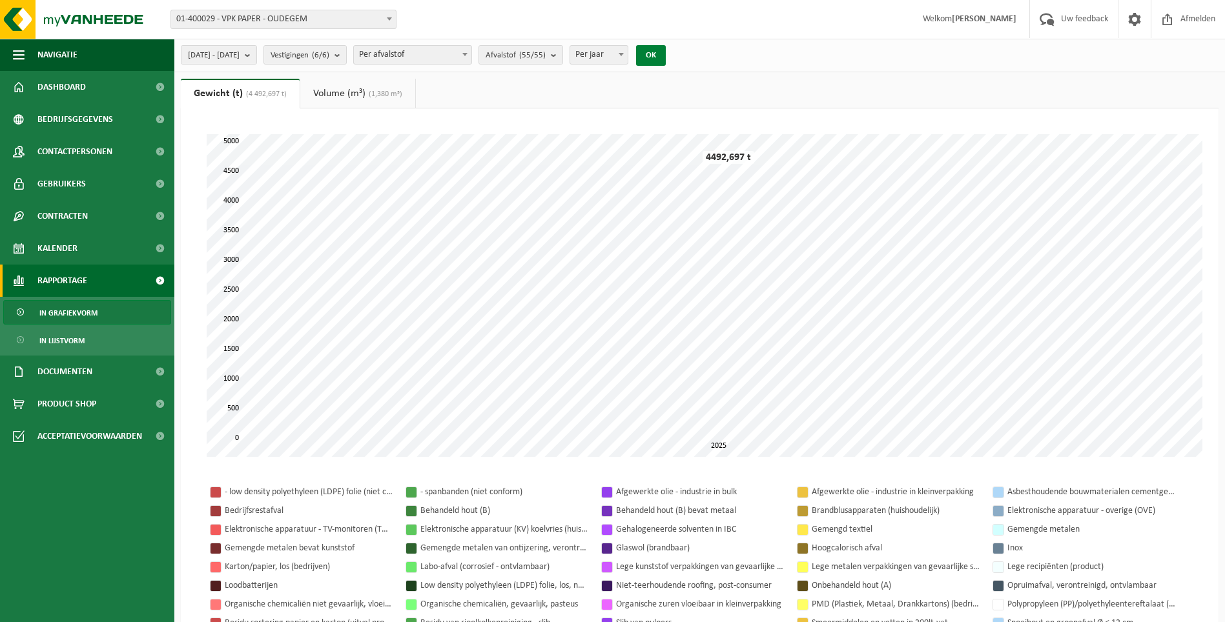
click at [666, 53] on button "OK" at bounding box center [651, 55] width 30 height 21
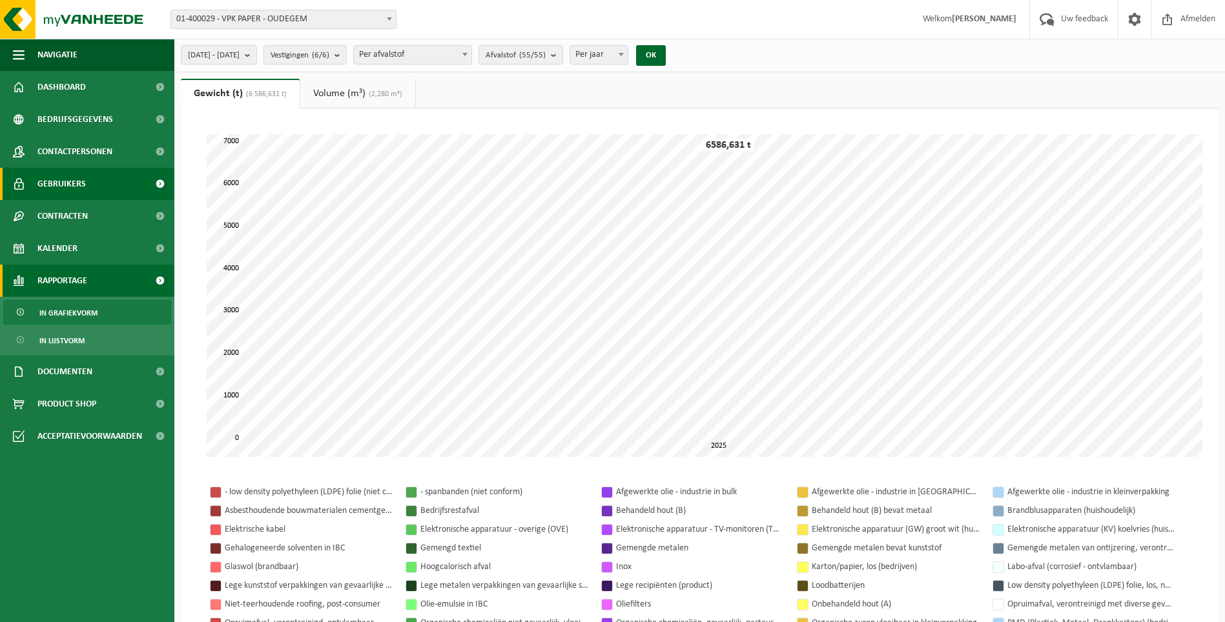
click at [74, 186] on span "Gebruikers" at bounding box center [61, 184] width 48 height 32
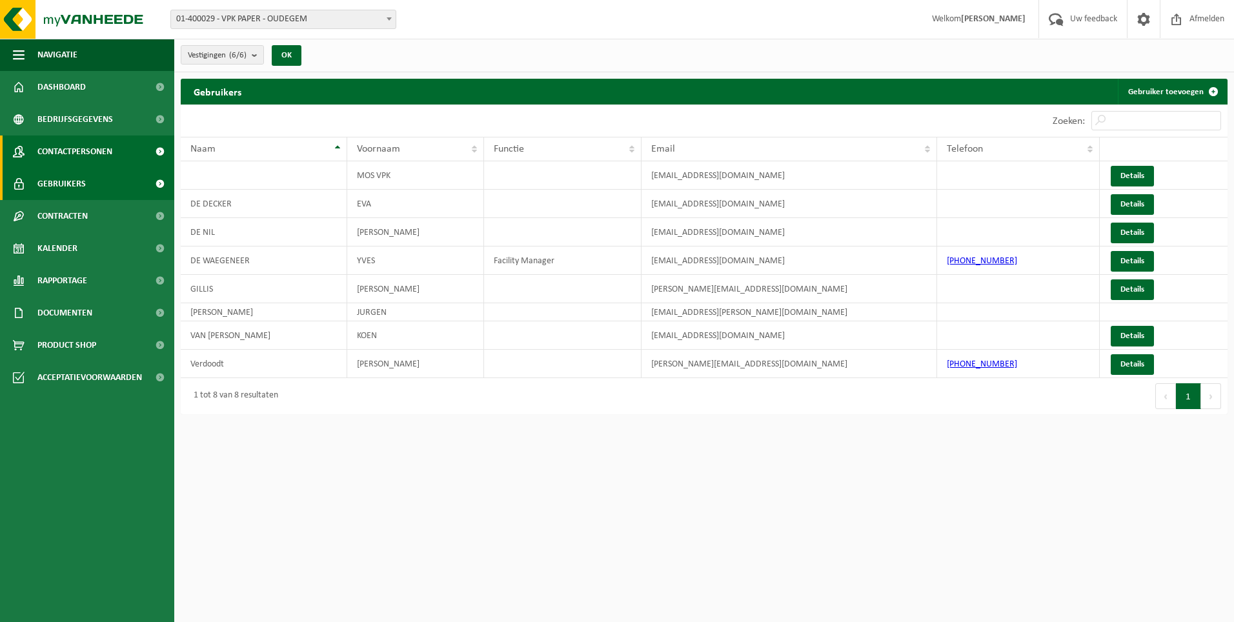
click at [87, 149] on span "Contactpersonen" at bounding box center [74, 152] width 75 height 32
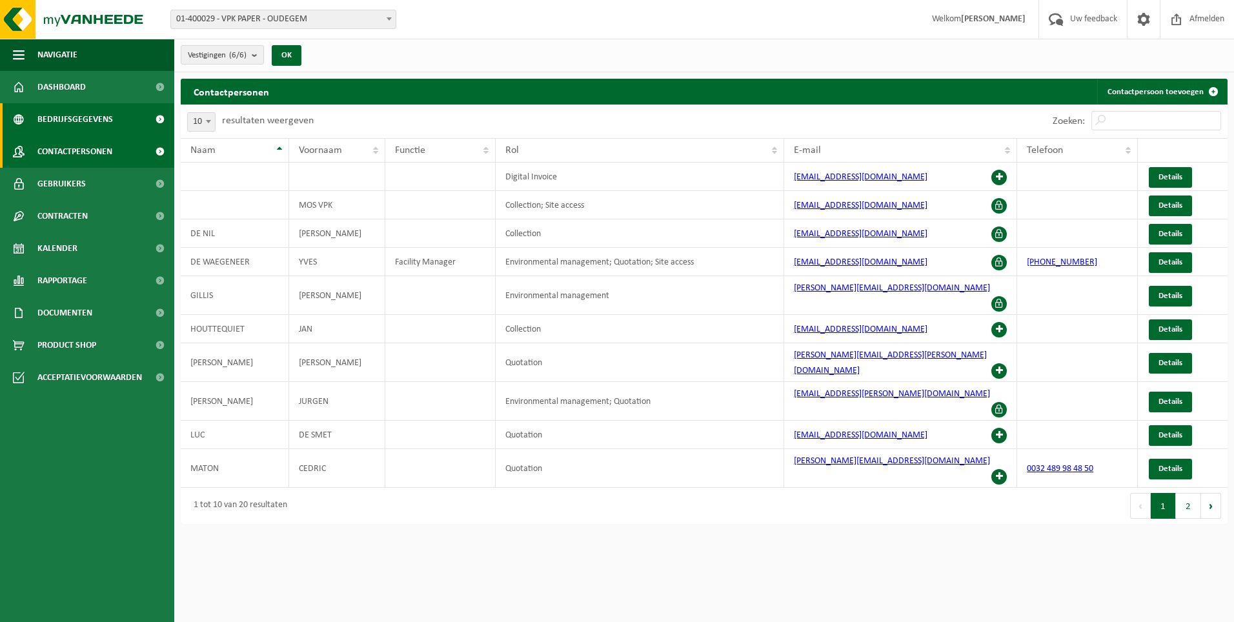
click at [87, 119] on span "Bedrijfsgegevens" at bounding box center [75, 119] width 76 height 32
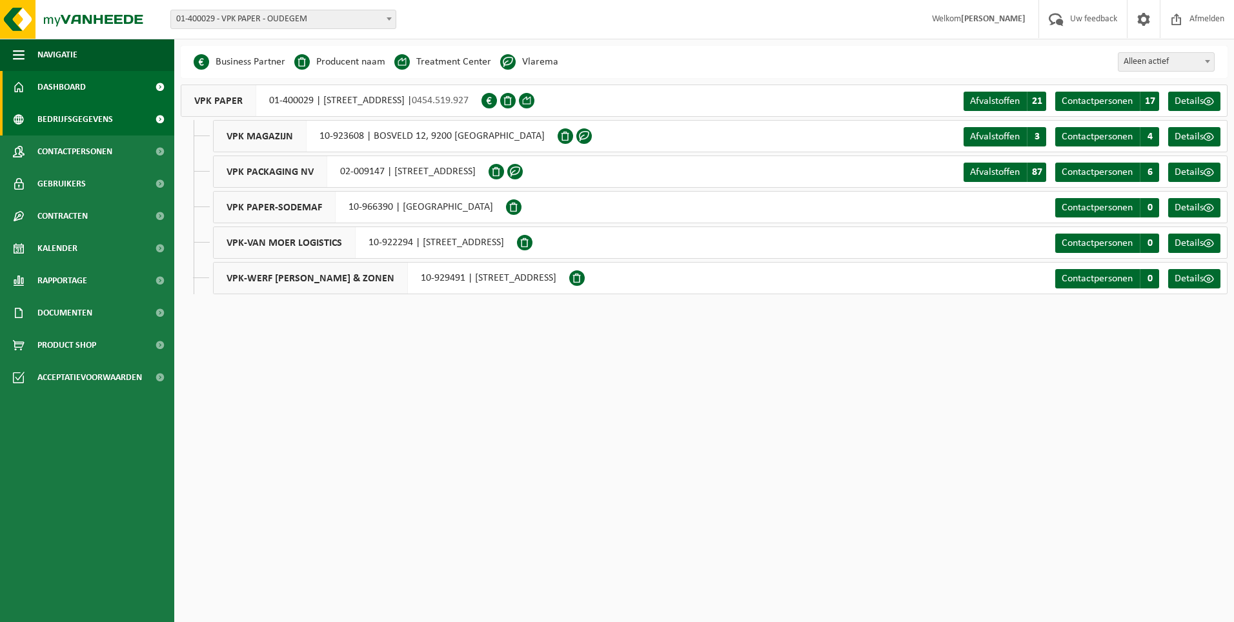
click at [74, 88] on span "Dashboard" at bounding box center [61, 87] width 48 height 32
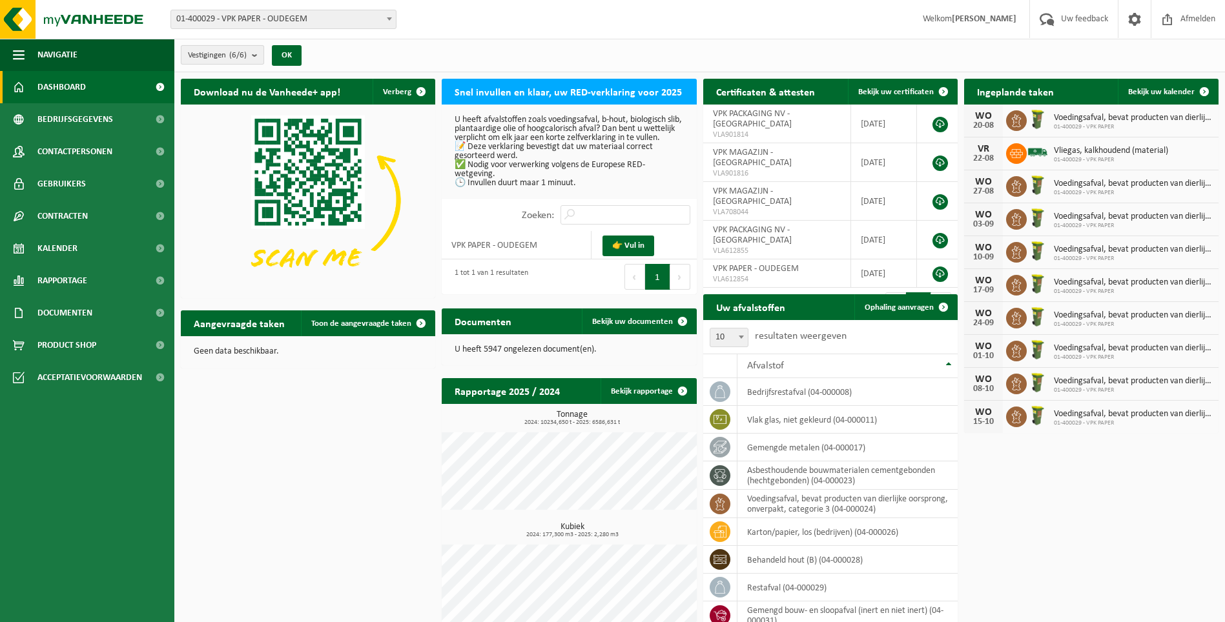
click at [256, 56] on b "submit" at bounding box center [258, 55] width 12 height 18
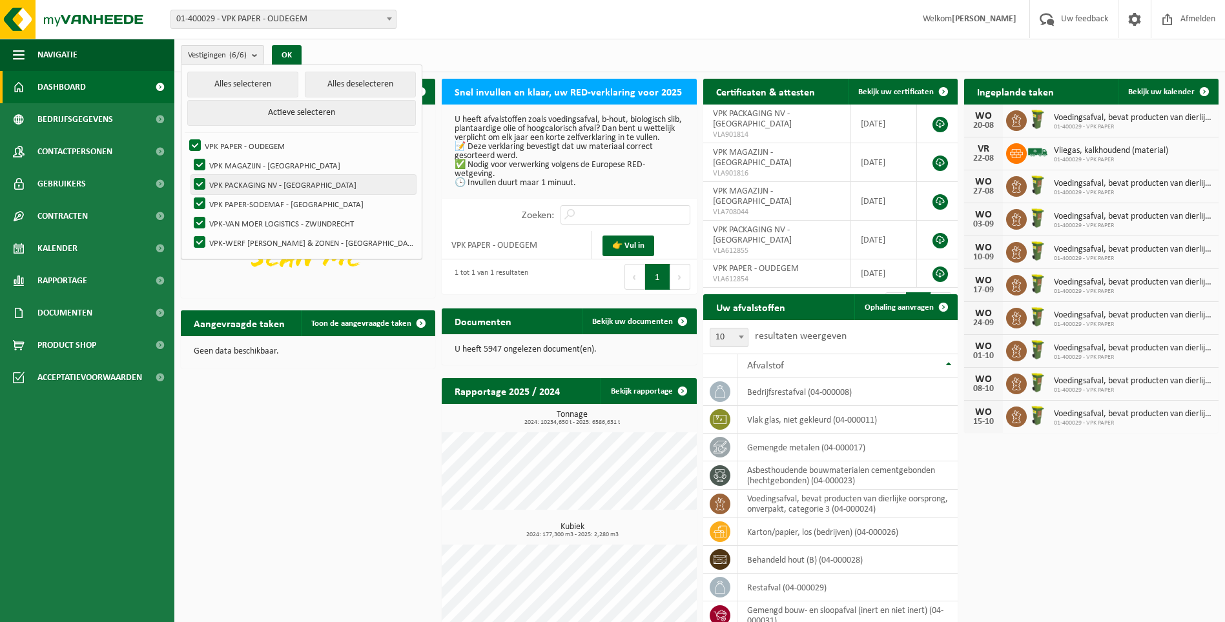
click at [199, 181] on label "VPK PACKAGING NV - [GEOGRAPHIC_DATA]" at bounding box center [303, 184] width 225 height 19
click at [189, 175] on input "VPK PACKAGING NV - [GEOGRAPHIC_DATA]" at bounding box center [189, 174] width 1 height 1
checkbox input "false"
click at [198, 202] on label "VPK PAPER-SODEMAF - [GEOGRAPHIC_DATA]" at bounding box center [303, 203] width 225 height 19
click at [189, 194] on input "VPK PAPER-SODEMAF - [GEOGRAPHIC_DATA]" at bounding box center [189, 194] width 1 height 1
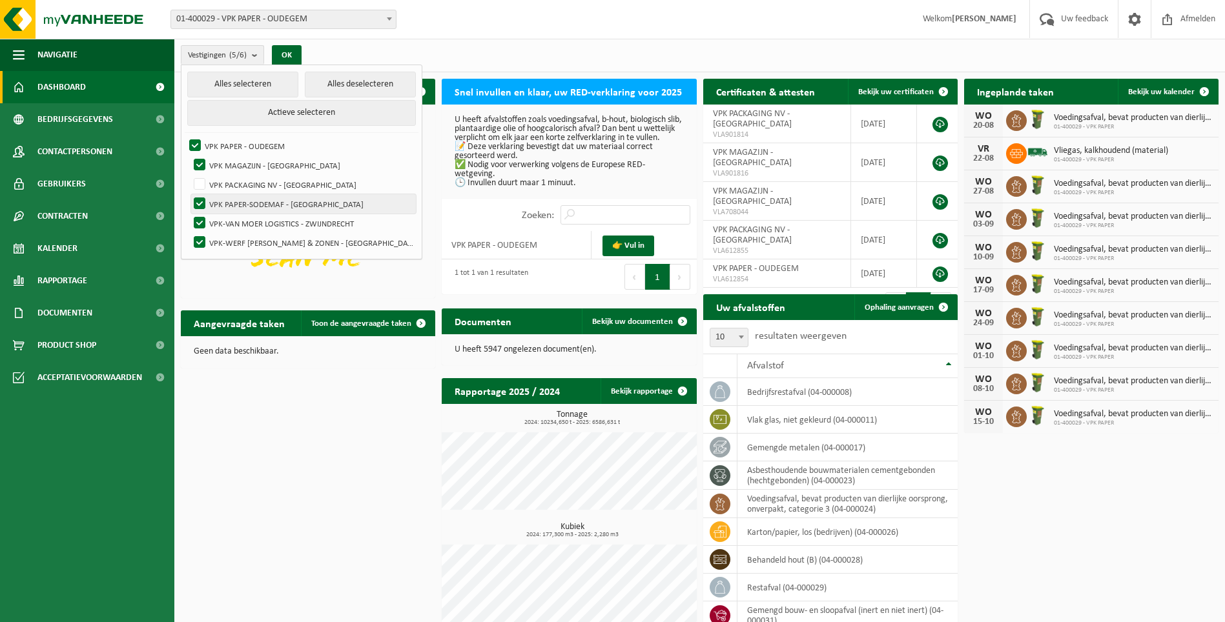
checkbox input "false"
click at [199, 222] on label "VPK-VAN MOER LOGISTICS - ZWIJNDRECHT" at bounding box center [303, 223] width 225 height 19
click at [189, 214] on input "VPK-VAN MOER LOGISTICS - ZWIJNDRECHT" at bounding box center [189, 213] width 1 height 1
checkbox input "false"
click at [199, 243] on label "VPK-WERF HECTOR VAN MOER & ZONEN - MELSELE" at bounding box center [303, 242] width 225 height 19
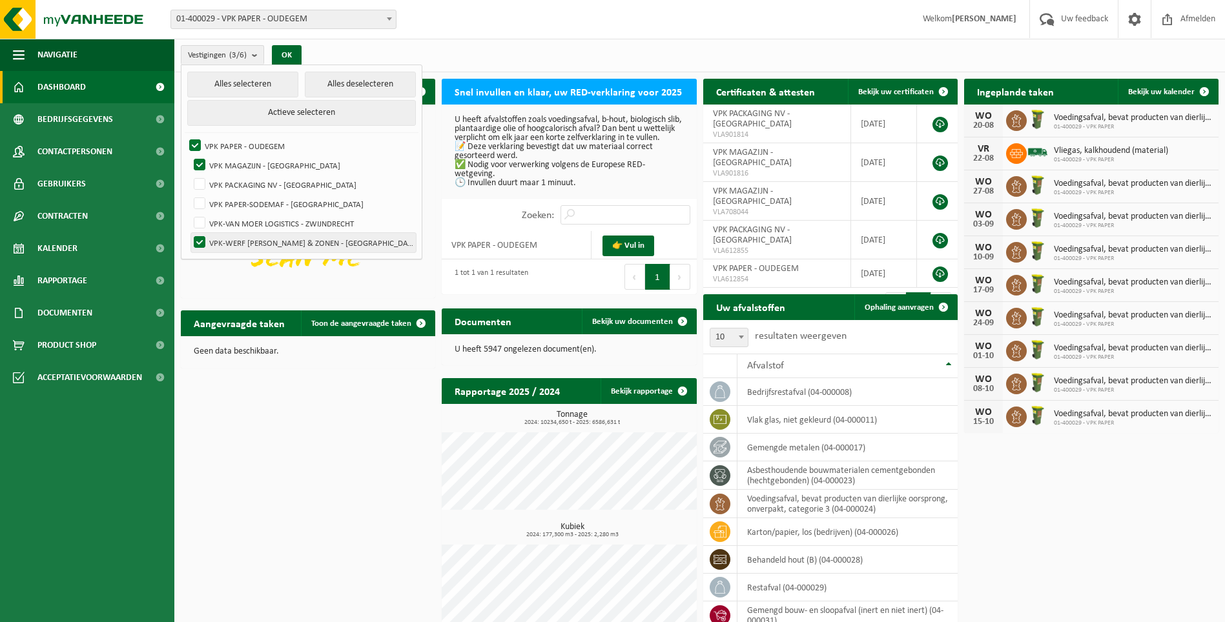
click at [189, 233] on input "VPK-WERF HECTOR VAN MOER & ZONEN - MELSELE" at bounding box center [189, 232] width 1 height 1
checkbox input "false"
click at [298, 56] on button "OK" at bounding box center [287, 55] width 30 height 21
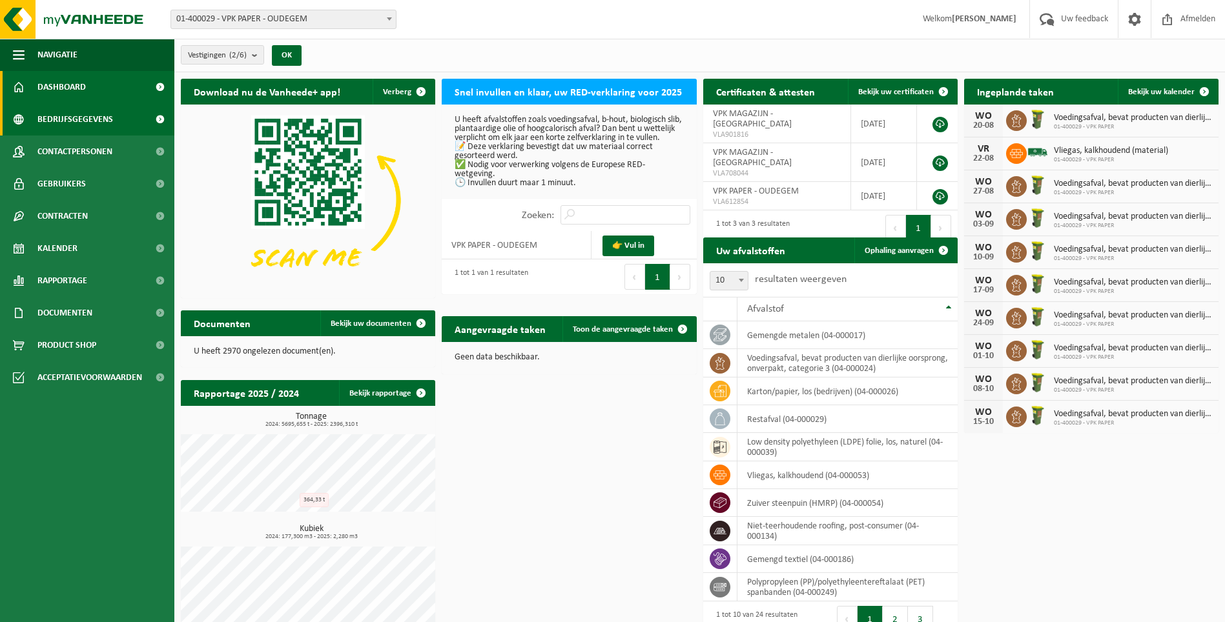
click at [88, 118] on span "Bedrijfsgegevens" at bounding box center [75, 119] width 76 height 32
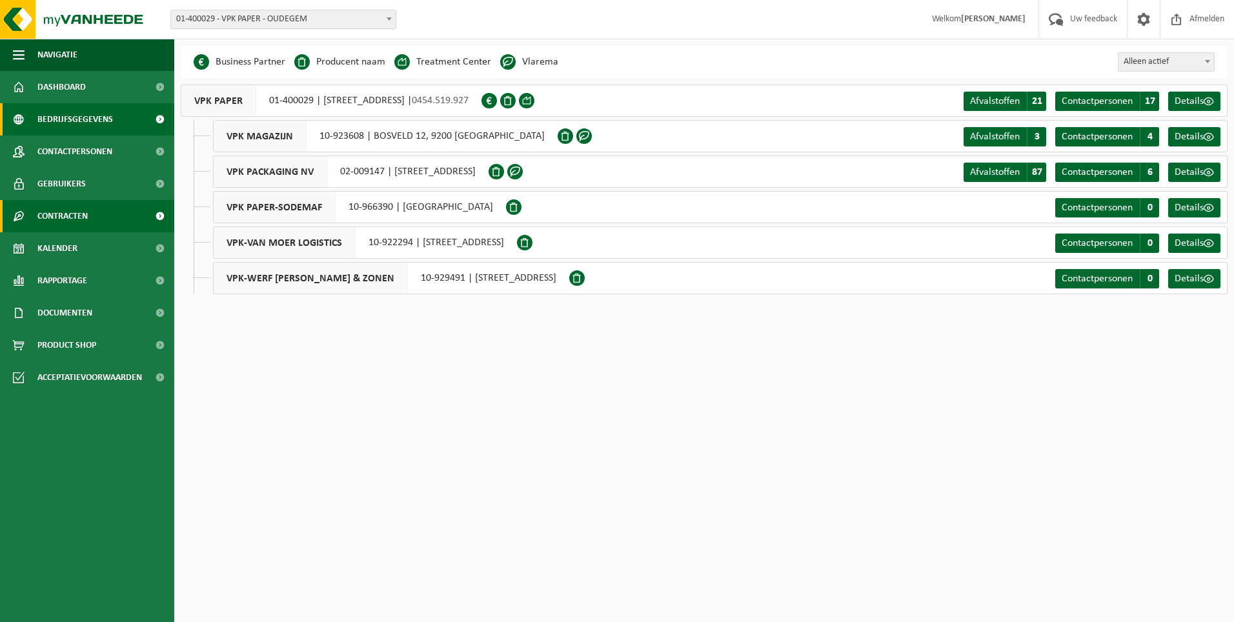
click at [74, 218] on span "Contracten" at bounding box center [62, 216] width 50 height 32
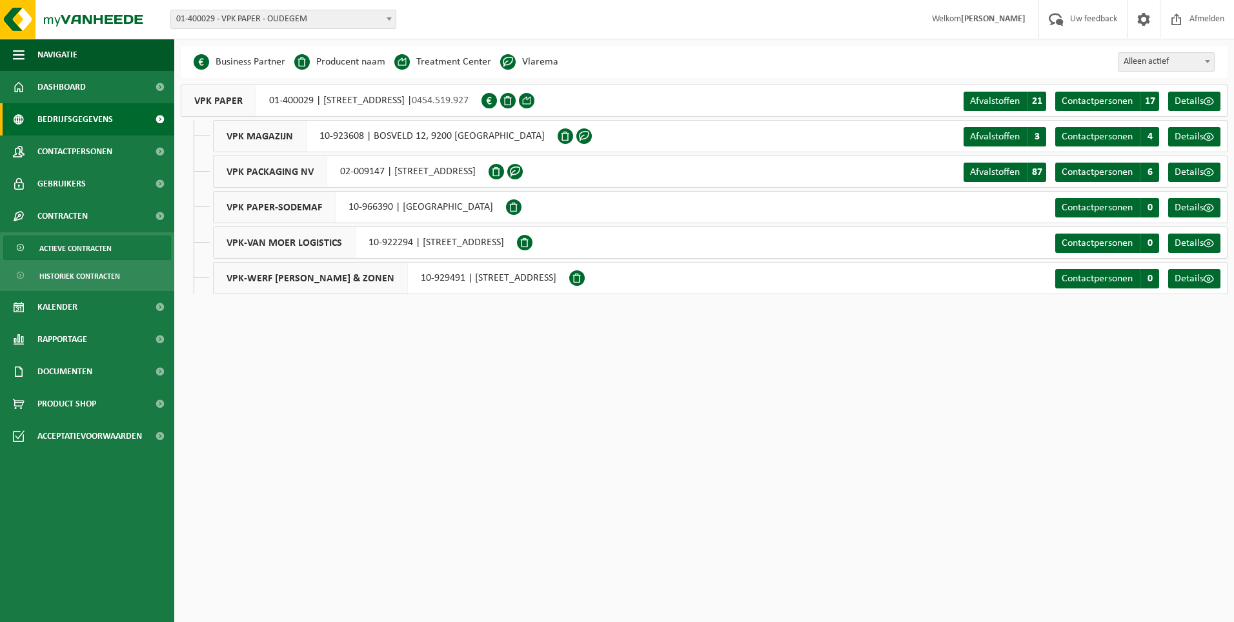
click at [76, 248] on span "Actieve contracten" at bounding box center [75, 248] width 72 height 25
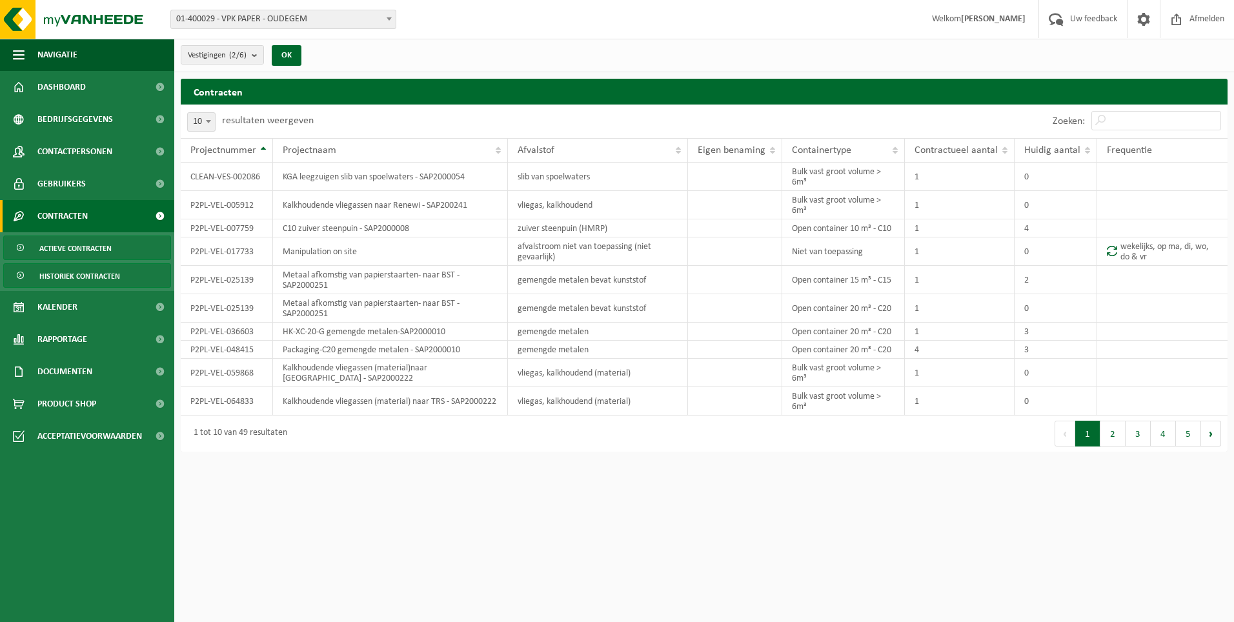
click at [101, 275] on span "Historiek contracten" at bounding box center [79, 276] width 81 height 25
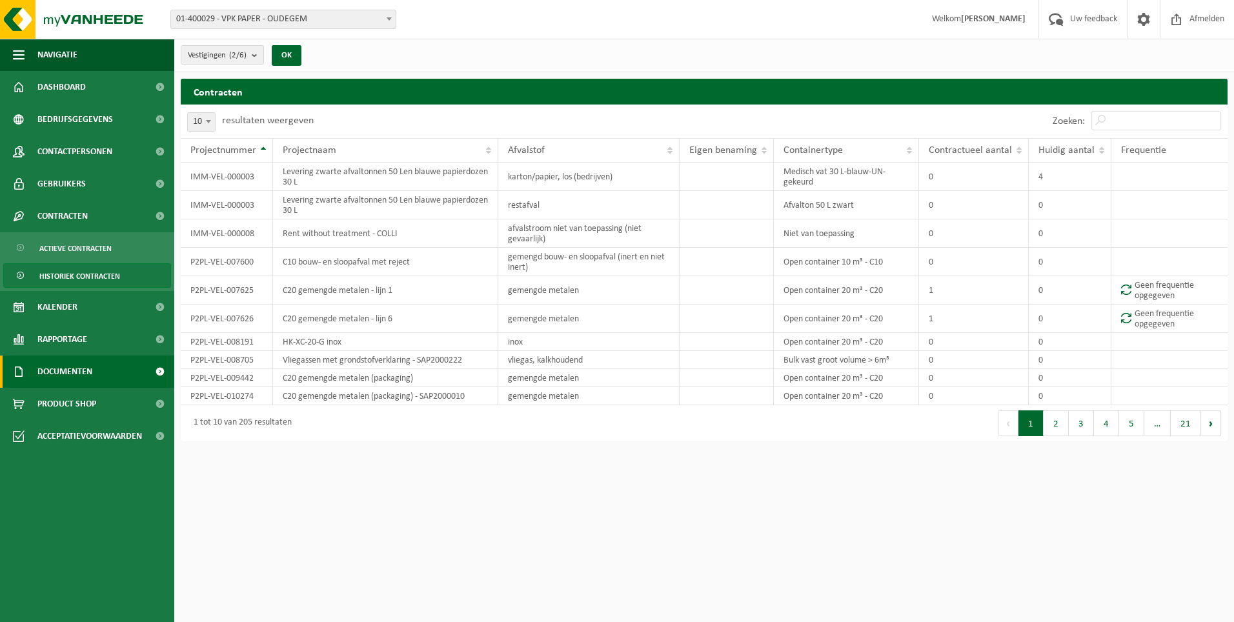
click at [83, 371] on span "Documenten" at bounding box center [64, 372] width 55 height 32
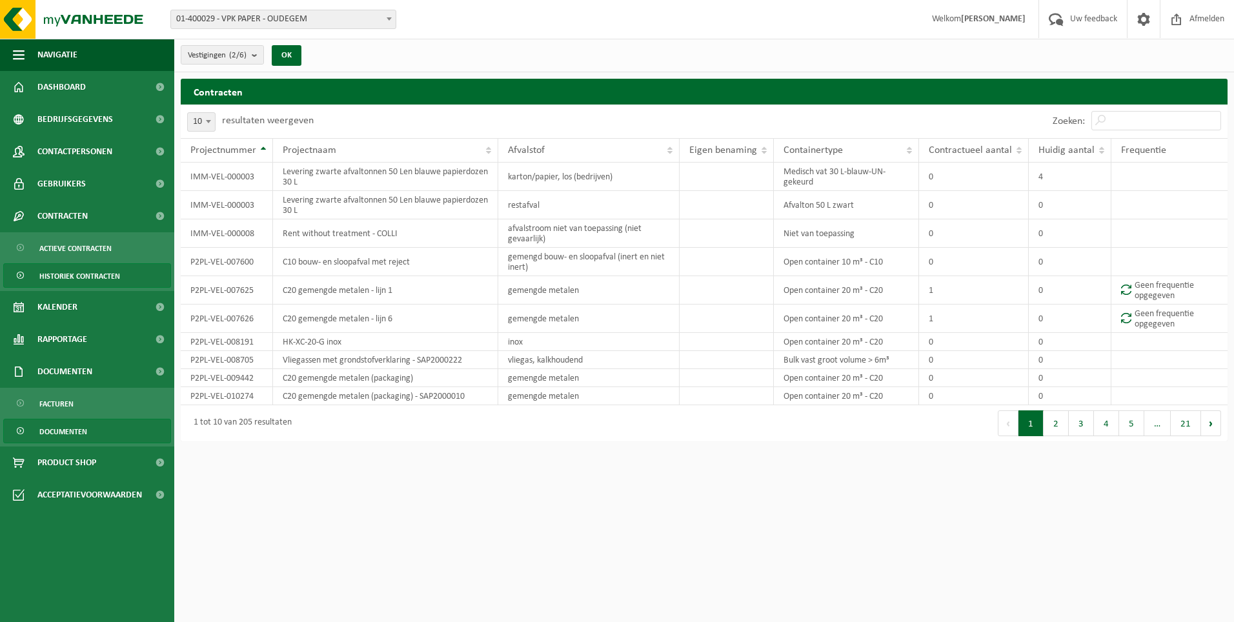
click at [56, 431] on span "Documenten" at bounding box center [63, 432] width 48 height 25
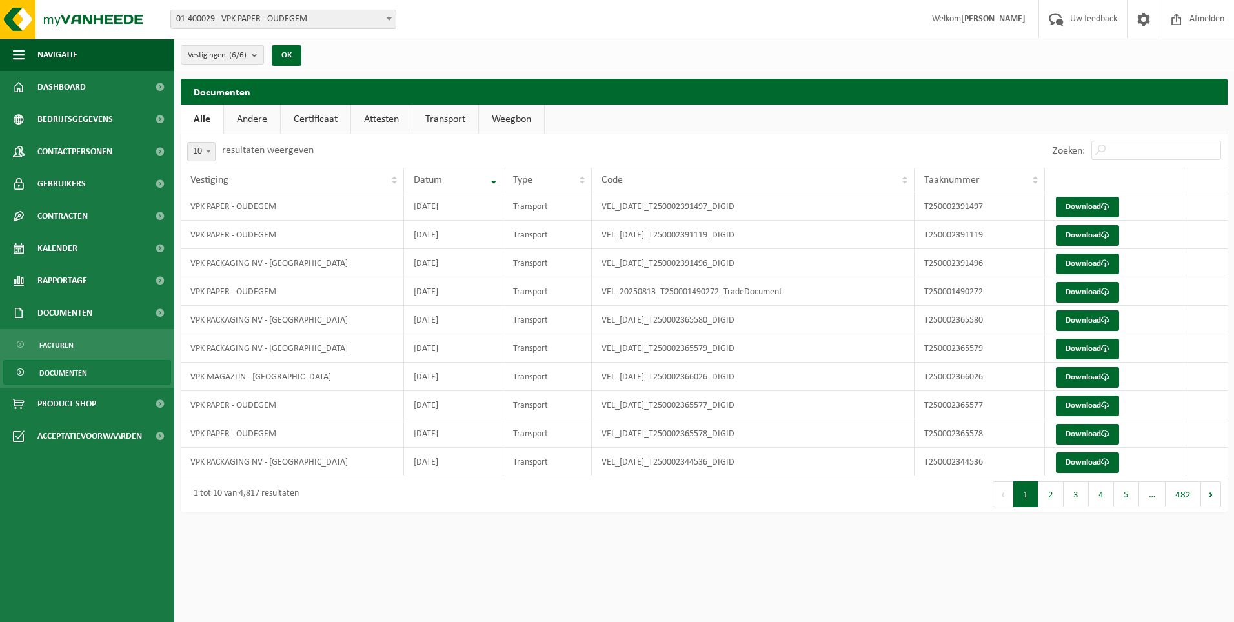
click at [454, 119] on link "Transport" at bounding box center [446, 120] width 66 height 30
click at [1094, 202] on link "Download" at bounding box center [1087, 207] width 63 height 21
